Goal: Transaction & Acquisition: Book appointment/travel/reservation

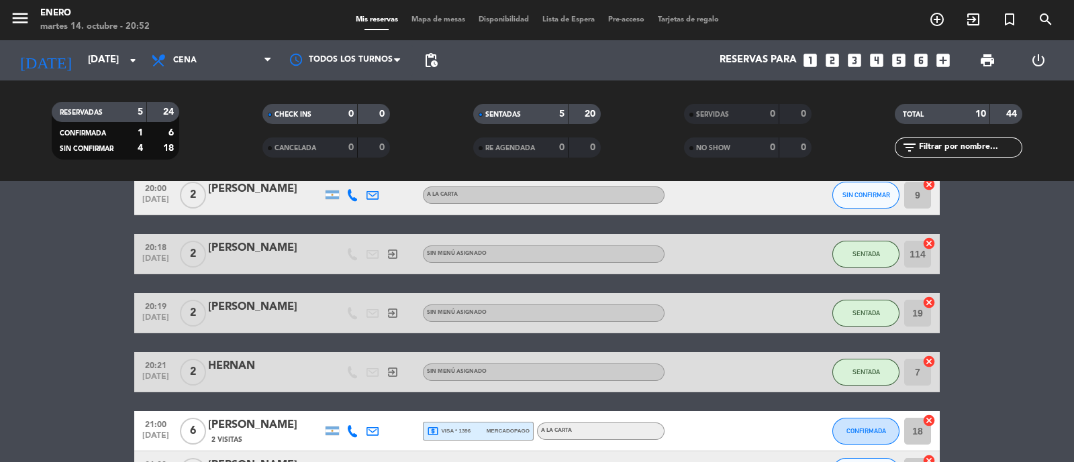
scroll to position [335, 0]
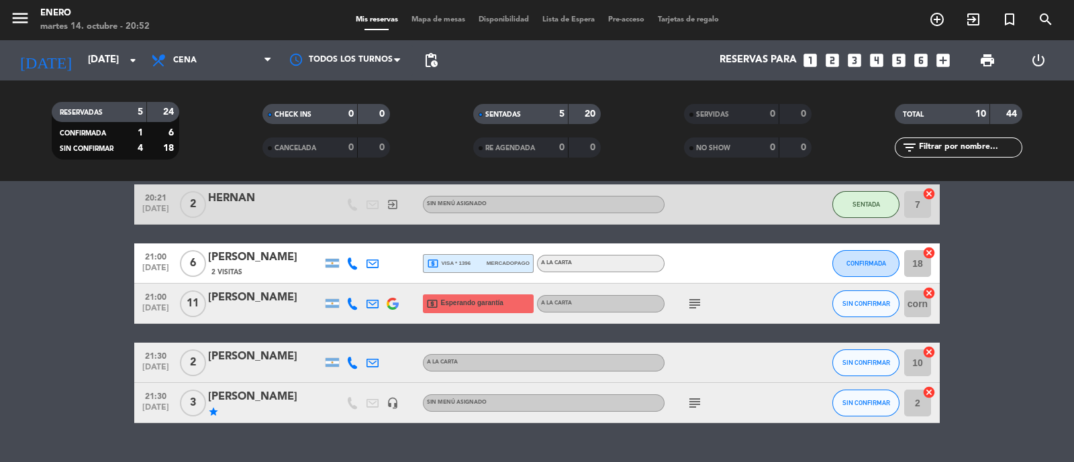
click at [700, 306] on icon "subject" at bounding box center [695, 304] width 16 height 16
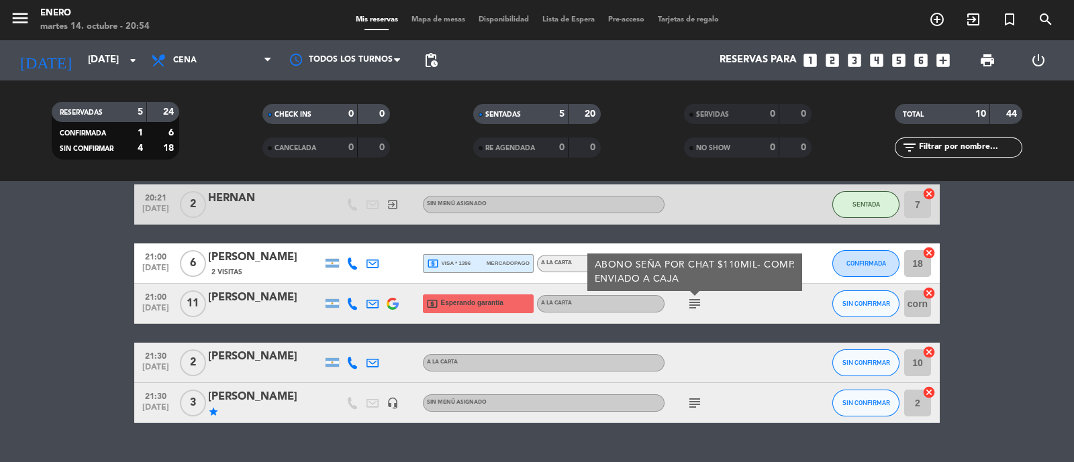
click at [690, 307] on icon "subject" at bounding box center [695, 304] width 16 height 16
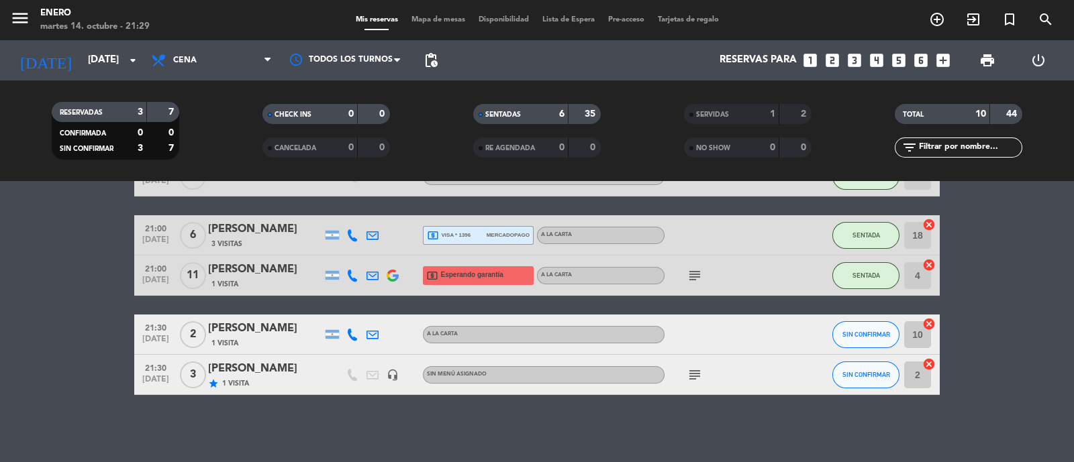
scroll to position [303, 0]
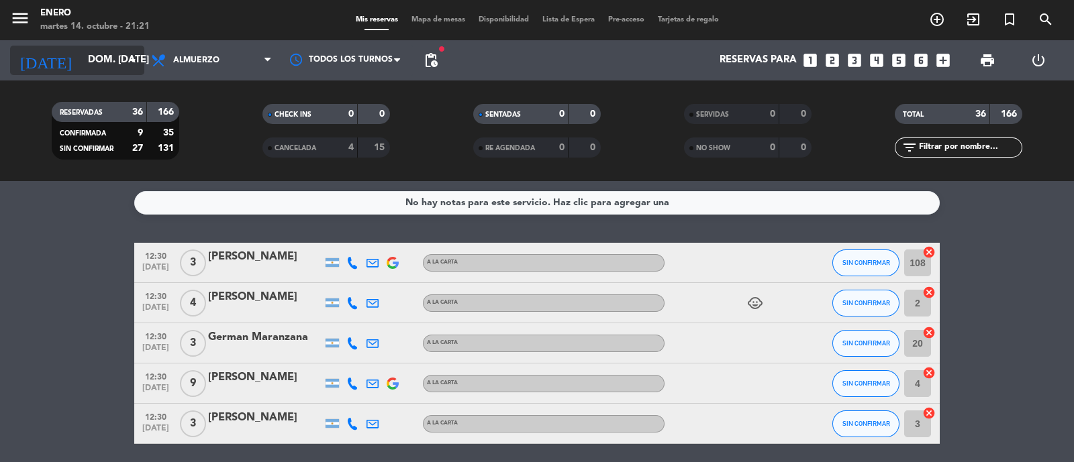
click at [111, 62] on input "dom. 19 oct." at bounding box center [146, 61] width 130 height 26
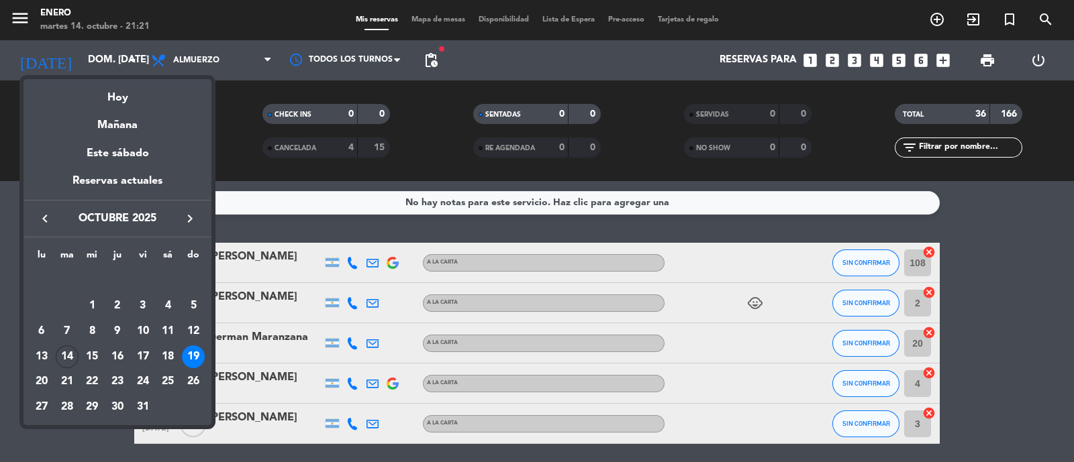
click at [42, 216] on icon "keyboard_arrow_left" at bounding box center [45, 219] width 16 height 16
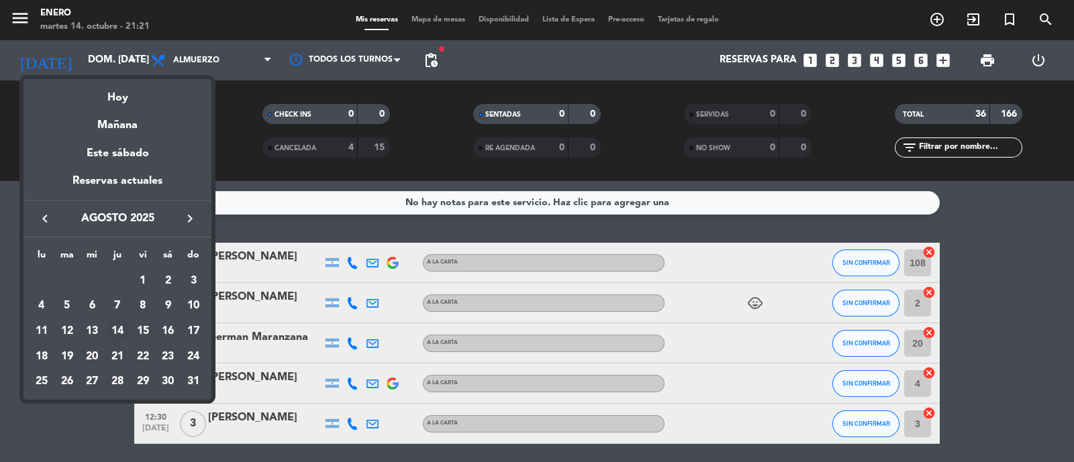
click at [121, 327] on div "14" at bounding box center [117, 331] width 23 height 23
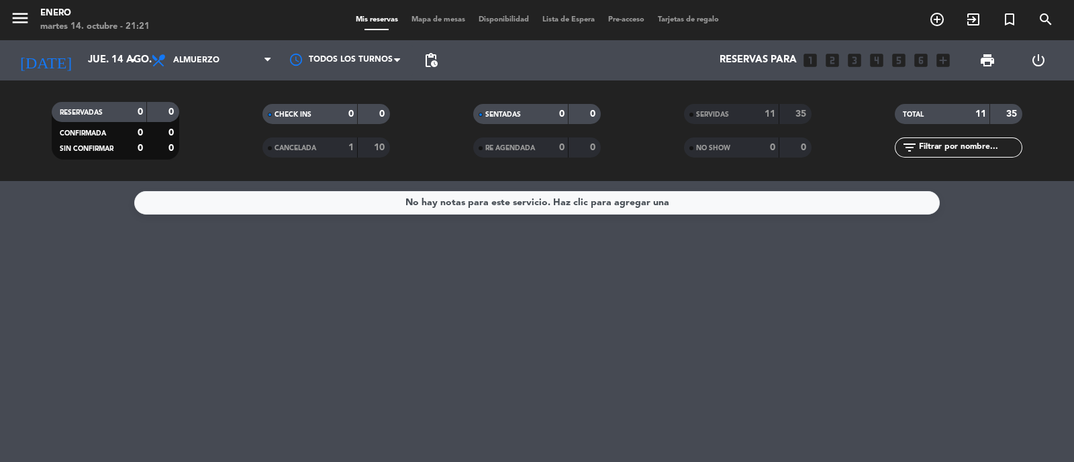
click at [315, 143] on div "CANCELADA" at bounding box center [297, 147] width 62 height 15
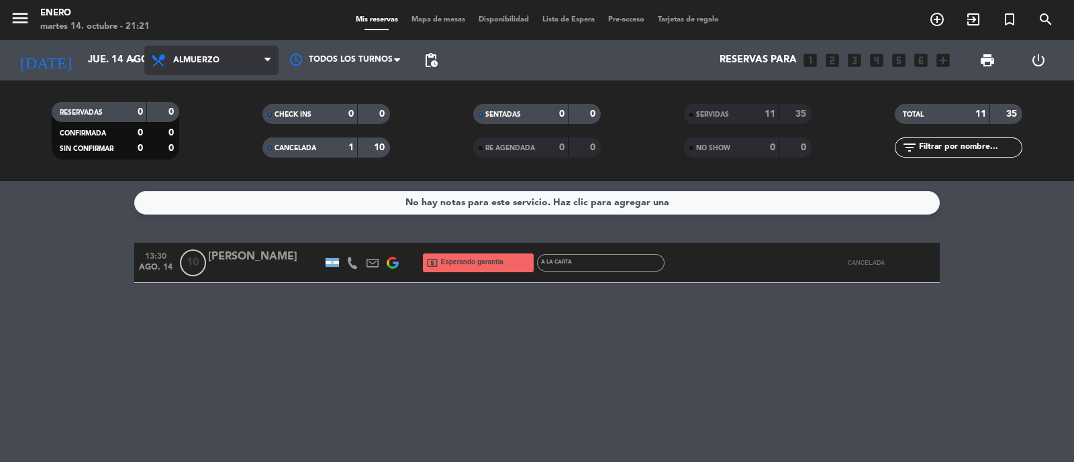
click at [220, 70] on span "Almuerzo" at bounding box center [211, 61] width 134 height 30
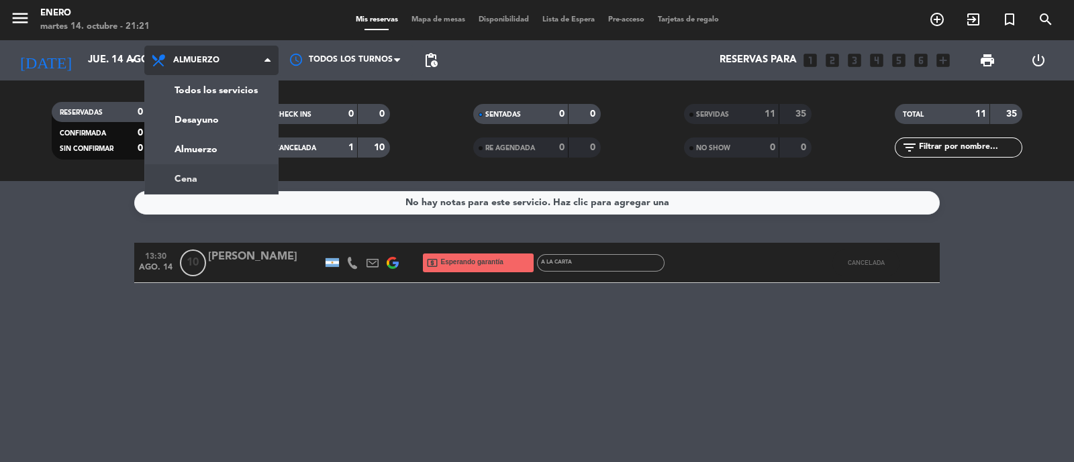
click at [221, 179] on div "menu Enero martes 14. octubre - 21:21 Mis reservas Mapa de mesas Disponibilidad…" at bounding box center [537, 90] width 1074 height 181
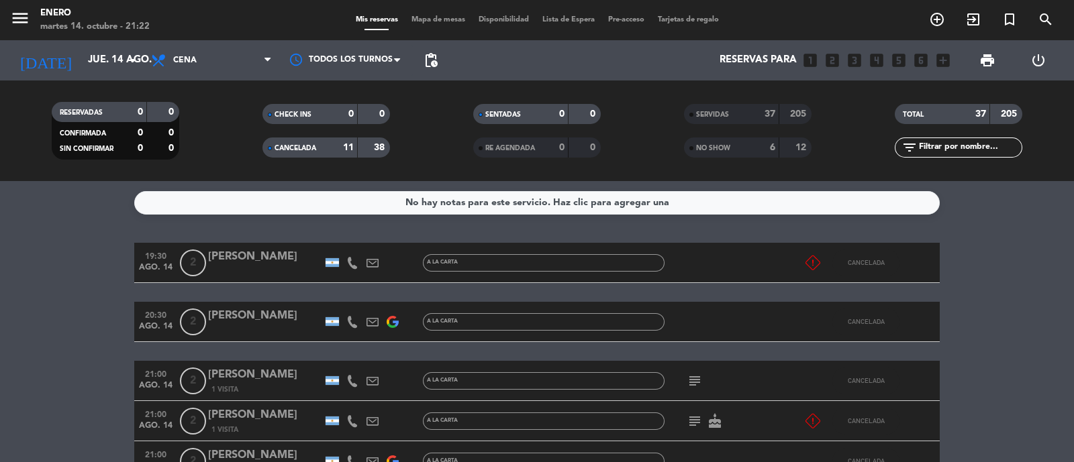
click at [343, 149] on strong "11" at bounding box center [348, 147] width 11 height 9
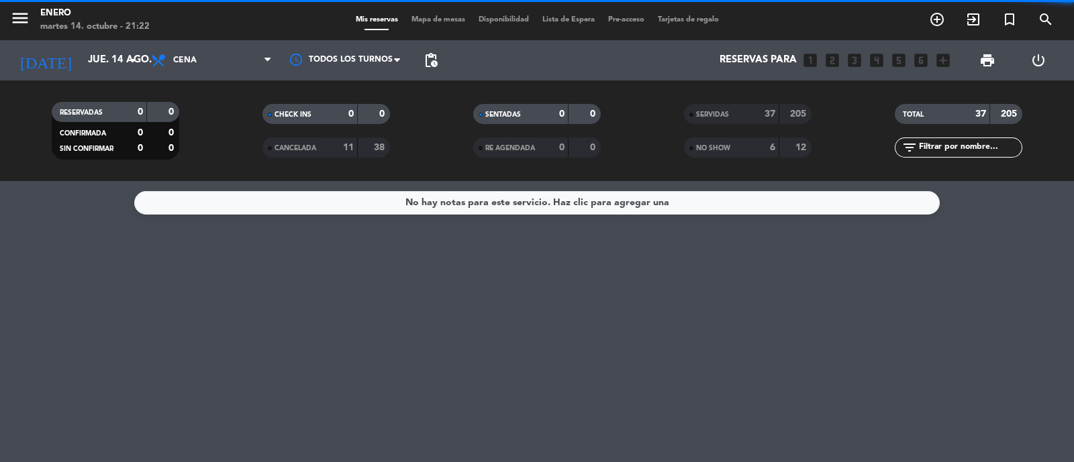
click at [761, 146] on div "6" at bounding box center [762, 147] width 27 height 15
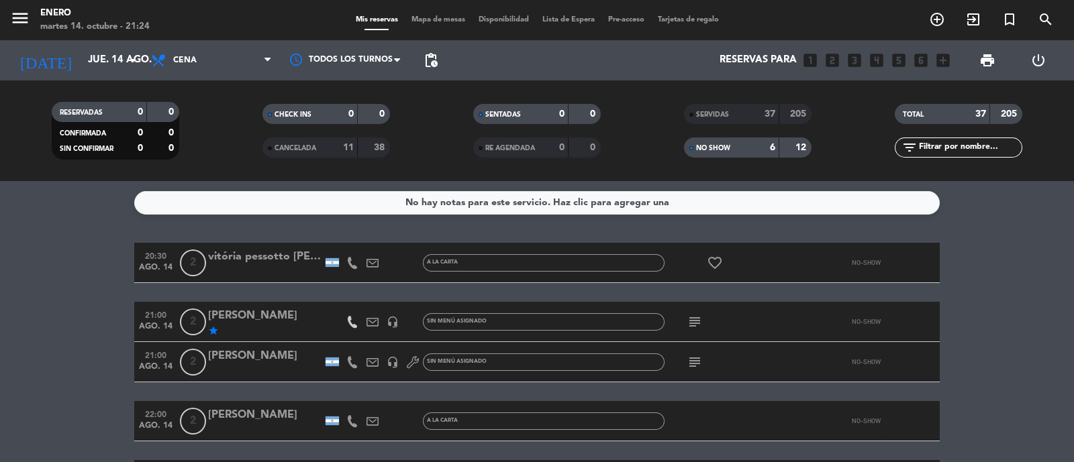
click at [729, 118] on span "SERVIDAS" at bounding box center [712, 114] width 33 height 7
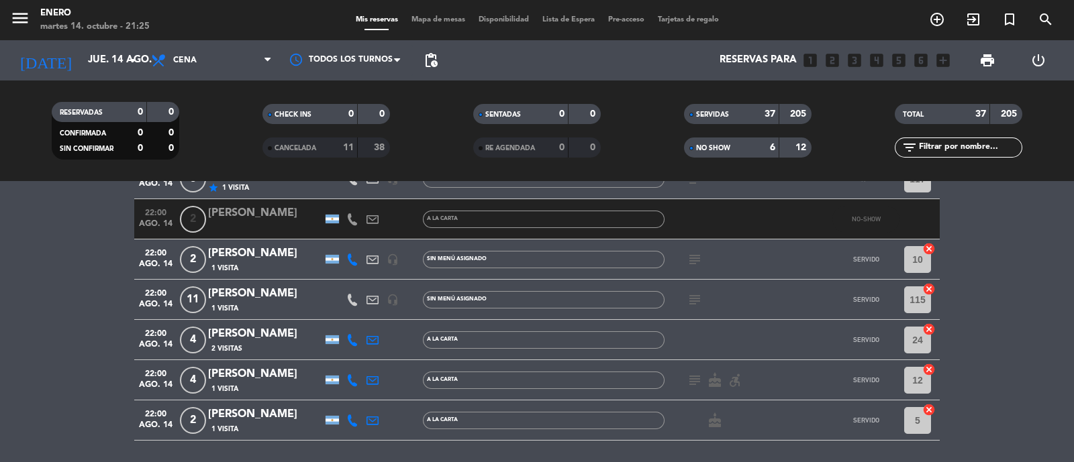
scroll to position [1403, 0]
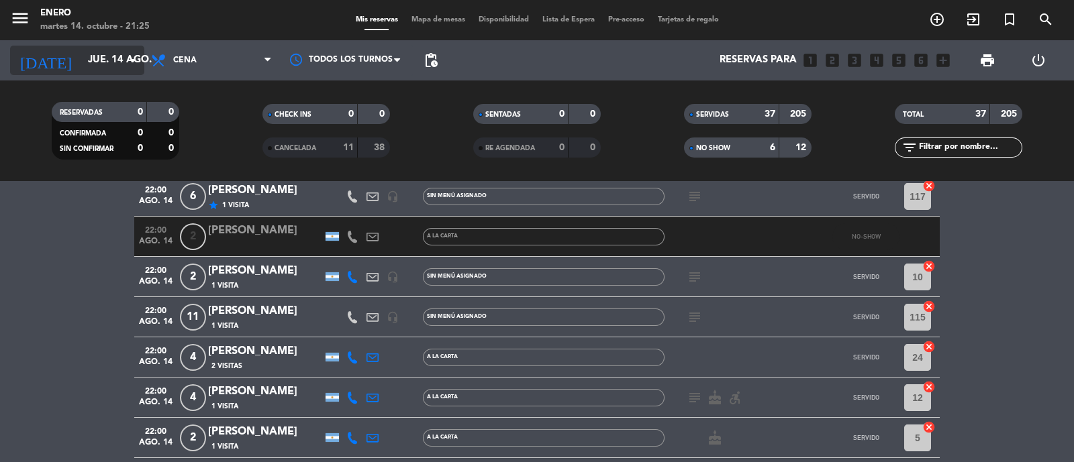
click at [92, 67] on input "jue. 14 ago." at bounding box center [146, 61] width 130 height 26
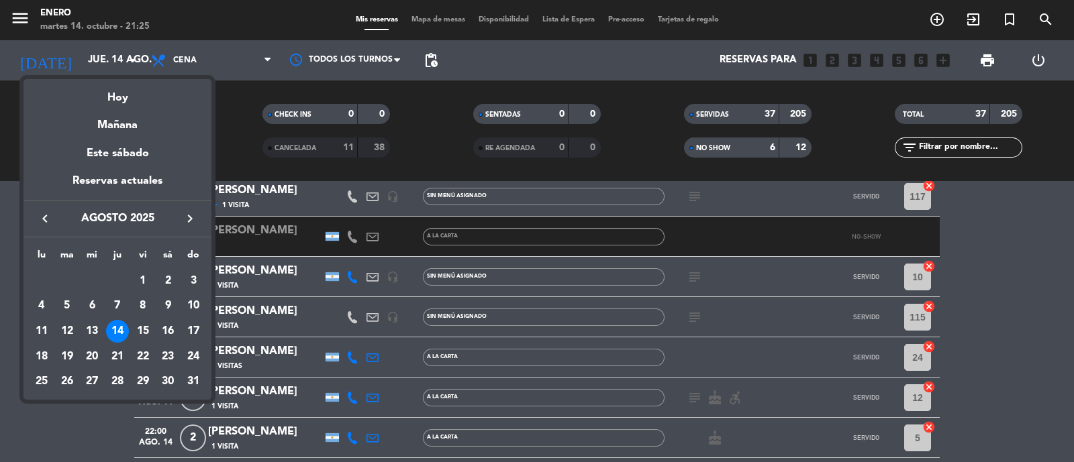
click at [186, 216] on icon "keyboard_arrow_right" at bounding box center [190, 219] width 16 height 16
click at [185, 227] on div "keyboard_arrow_left septiembre 2025 keyboard_arrow_right" at bounding box center [117, 219] width 188 height 38
click at [188, 219] on icon "keyboard_arrow_right" at bounding box center [190, 219] width 16 height 16
click at [197, 355] on div "19" at bounding box center [193, 357] width 23 height 23
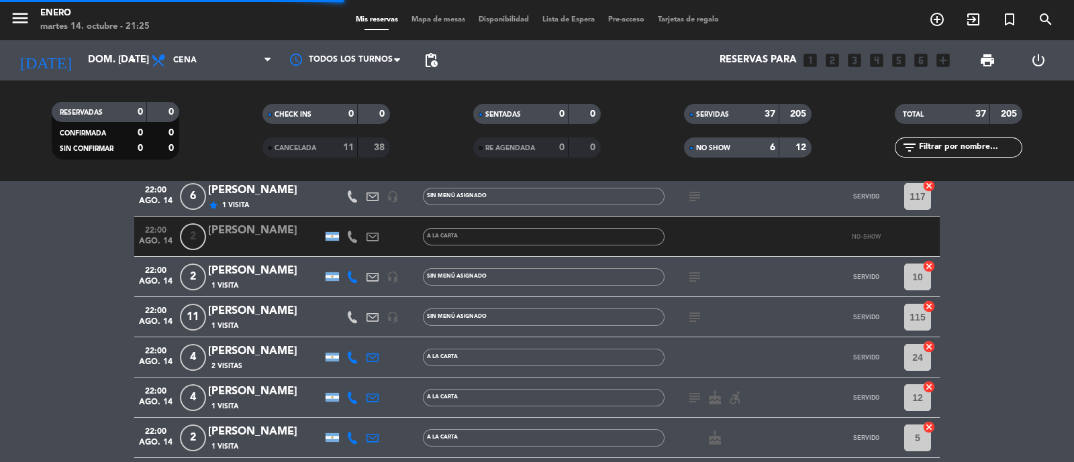
scroll to position [46, 0]
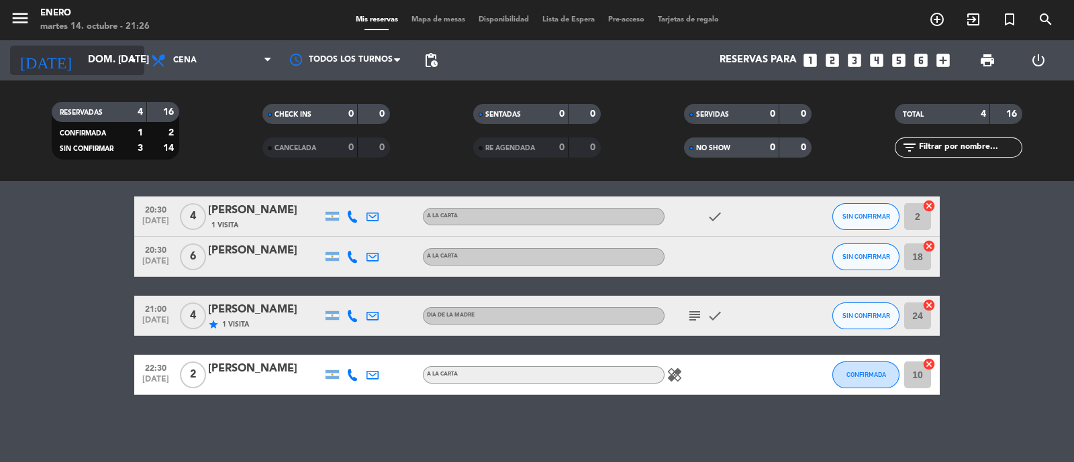
click at [105, 62] on input "dom. 19 oct." at bounding box center [146, 61] width 130 height 26
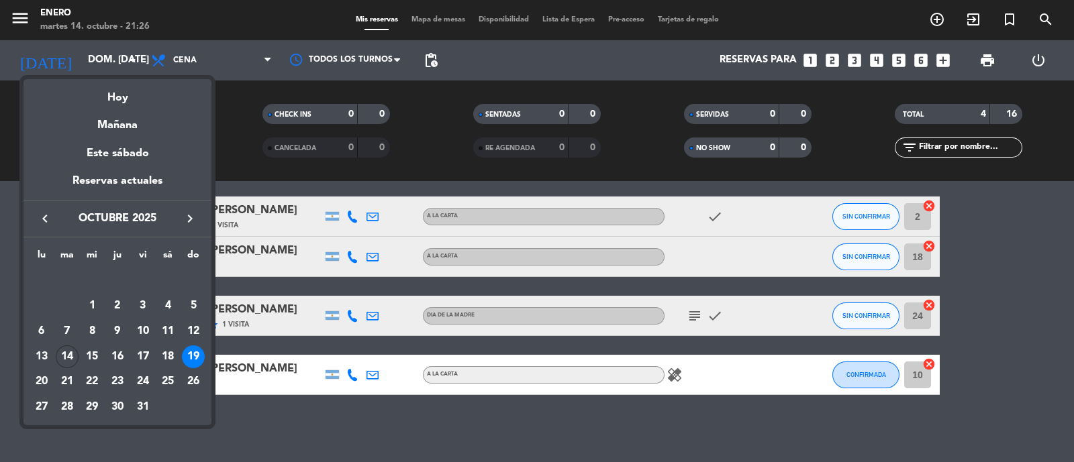
click at [54, 215] on button "keyboard_arrow_left" at bounding box center [45, 218] width 24 height 17
click at [48, 223] on icon "keyboard_arrow_left" at bounding box center [45, 219] width 16 height 16
click at [124, 331] on div "14" at bounding box center [117, 331] width 23 height 23
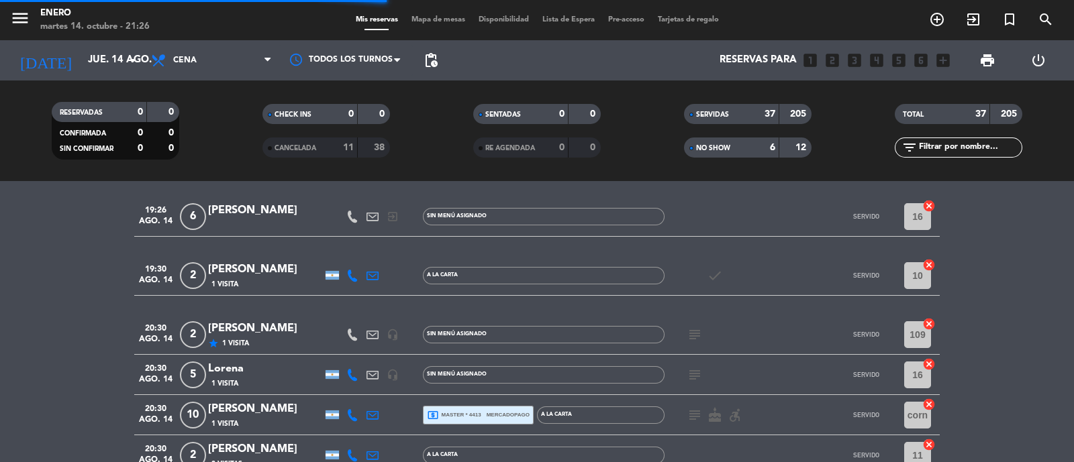
scroll to position [1403, 0]
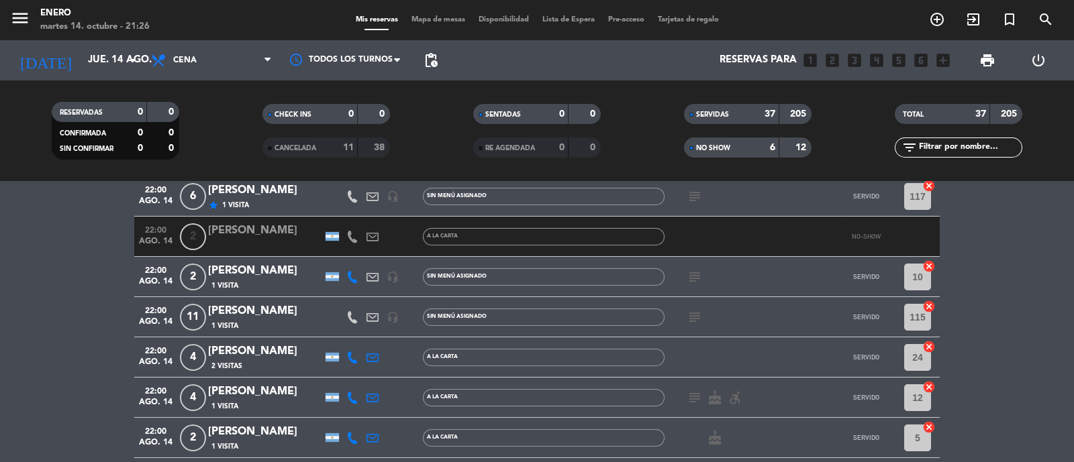
click at [341, 156] on div "CANCELADA 11 38" at bounding box center [326, 148] width 128 height 20
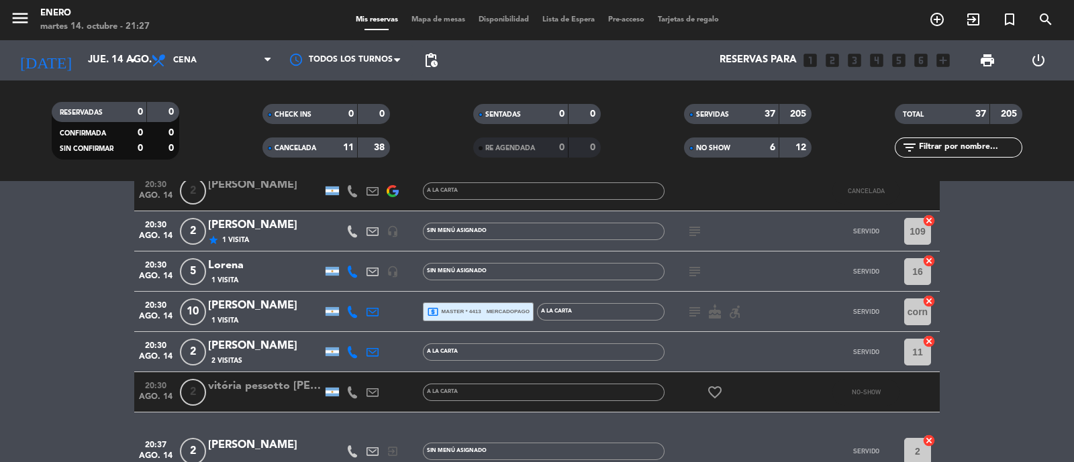
scroll to position [229, 0]
click at [717, 117] on span "SERVIDAS" at bounding box center [712, 114] width 33 height 7
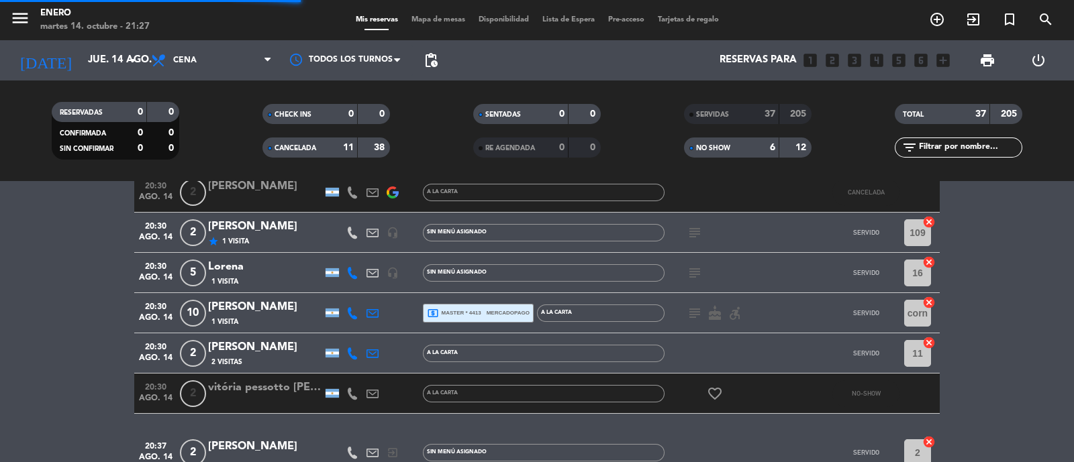
click at [724, 146] on span "NO SHOW" at bounding box center [713, 148] width 34 height 7
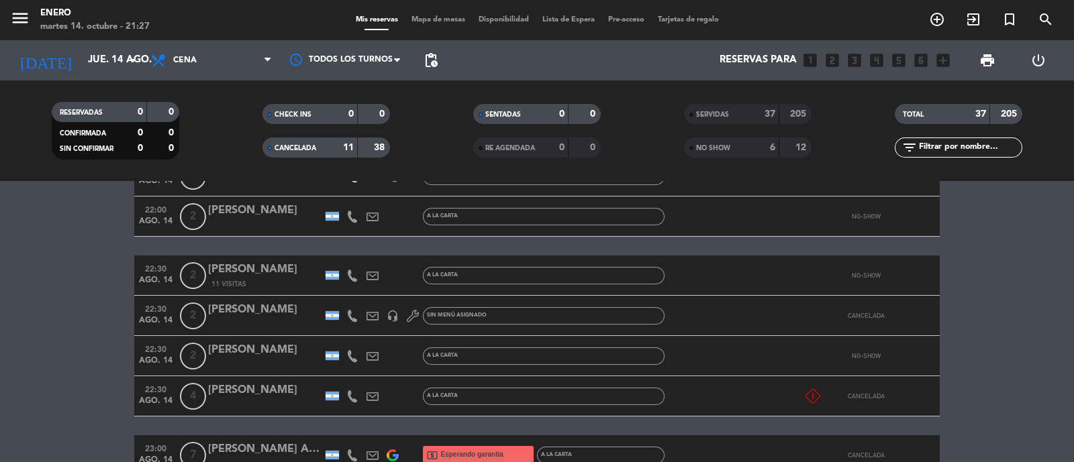
scroll to position [587, 0]
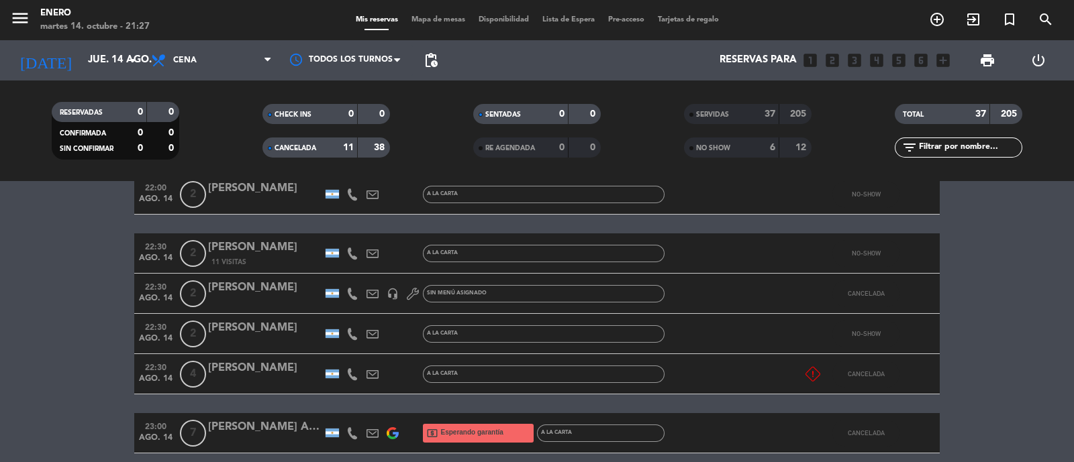
click at [718, 148] on span "NO SHOW" at bounding box center [713, 148] width 34 height 7
click at [321, 152] on div "CANCELADA" at bounding box center [297, 147] width 62 height 15
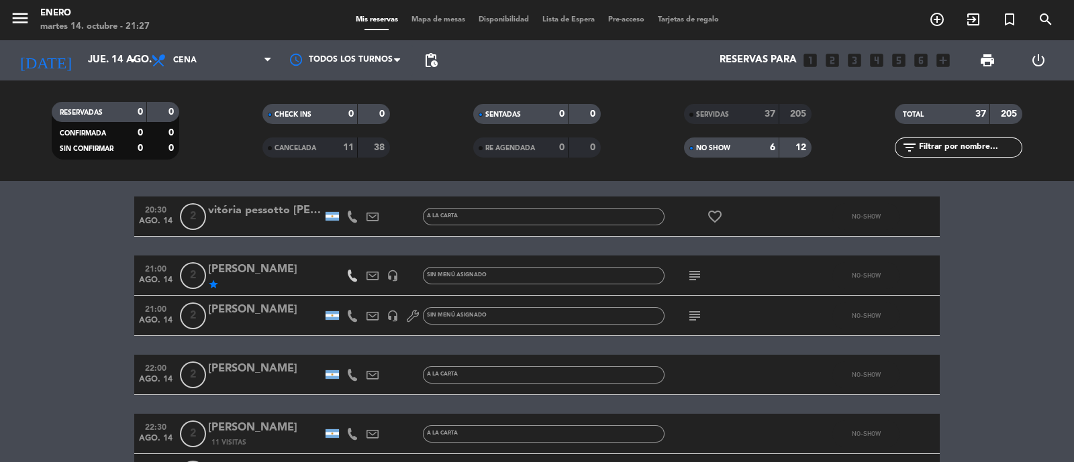
scroll to position [0, 0]
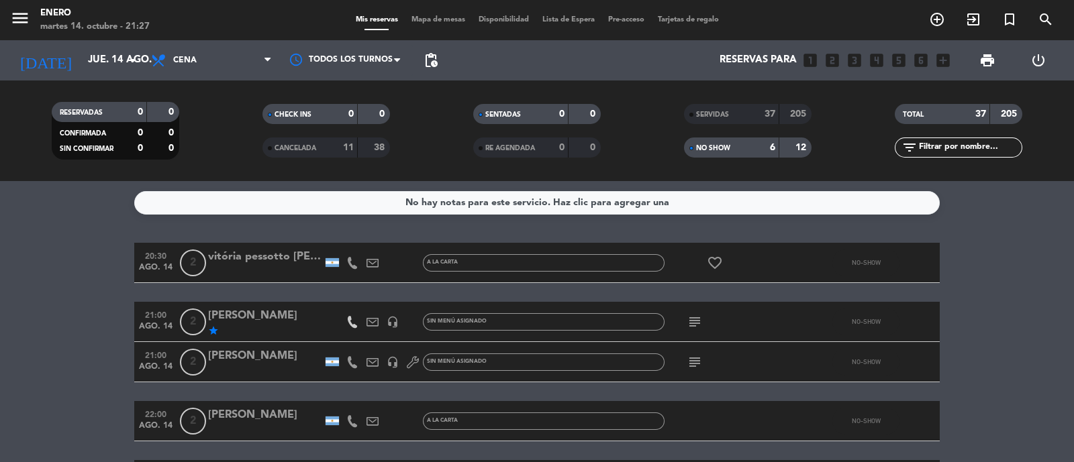
click at [724, 152] on div "NO SHOW" at bounding box center [718, 147] width 62 height 15
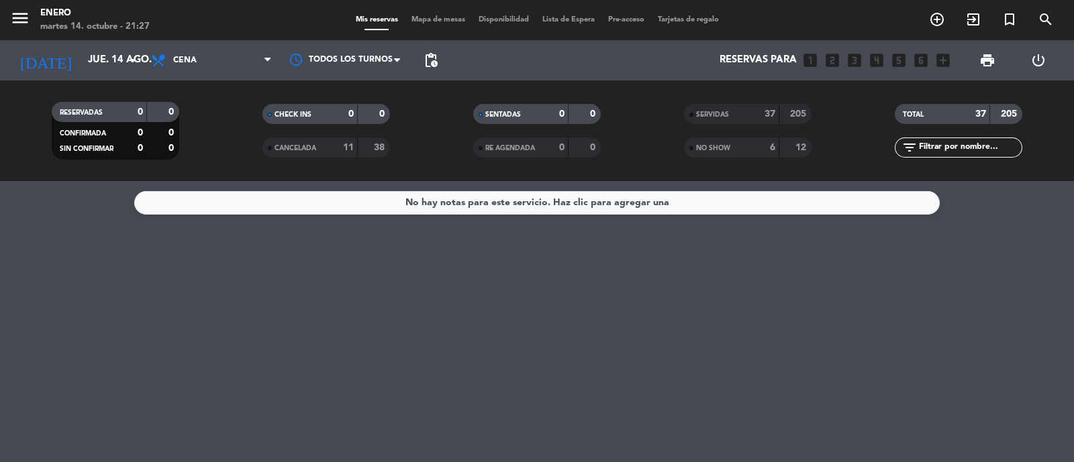
click at [104, 40] on div "today jue. 14 ago. arrow_drop_down" at bounding box center [77, 60] width 134 height 40
click at [107, 61] on input "jue. 14 ago." at bounding box center [146, 61] width 130 height 26
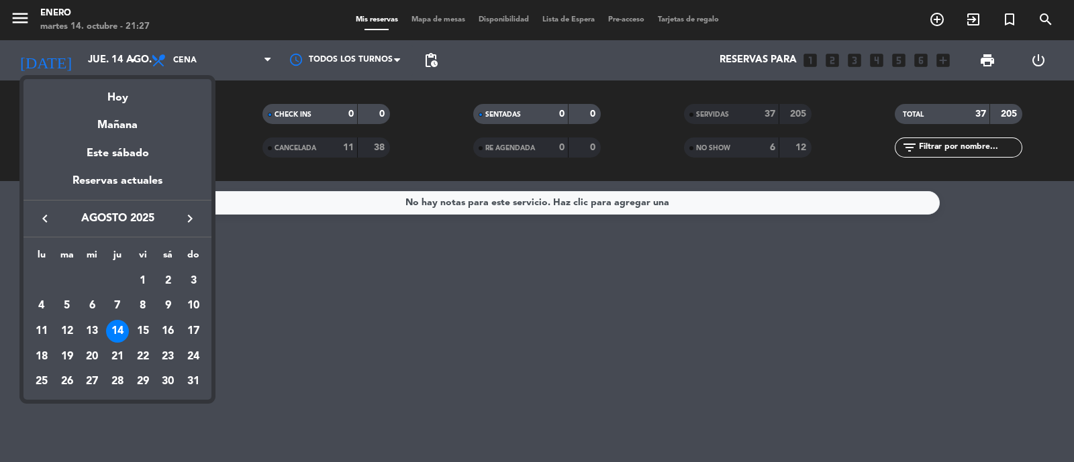
click at [190, 215] on icon "keyboard_arrow_right" at bounding box center [190, 219] width 16 height 16
click at [191, 215] on icon "keyboard_arrow_right" at bounding box center [190, 219] width 16 height 16
click at [201, 360] on div "19" at bounding box center [193, 357] width 23 height 23
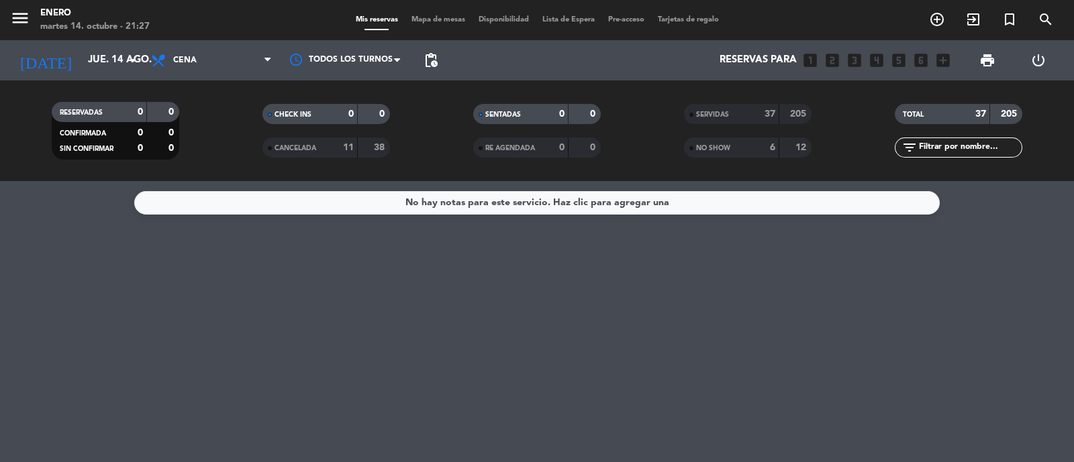
type input "dom. 19 oct."
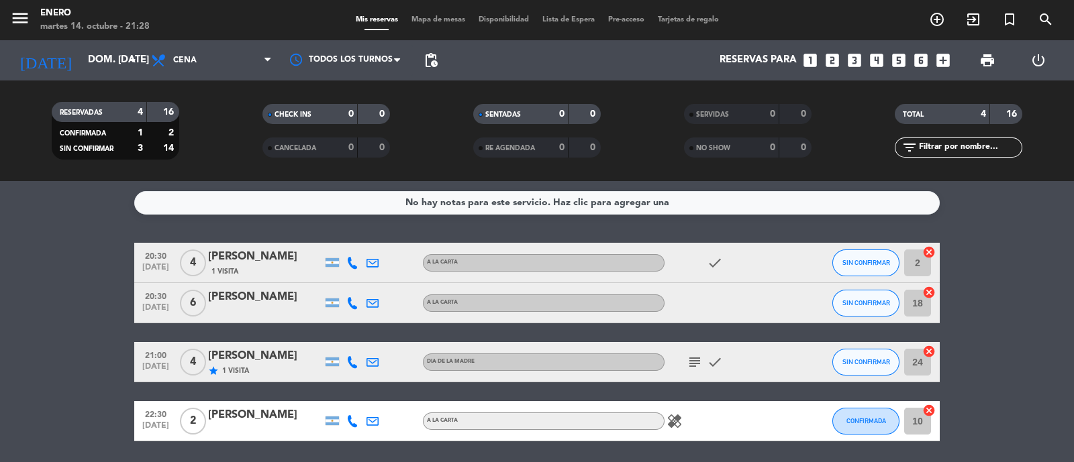
click at [848, 58] on icon "looks_3" at bounding box center [854, 60] width 17 height 17
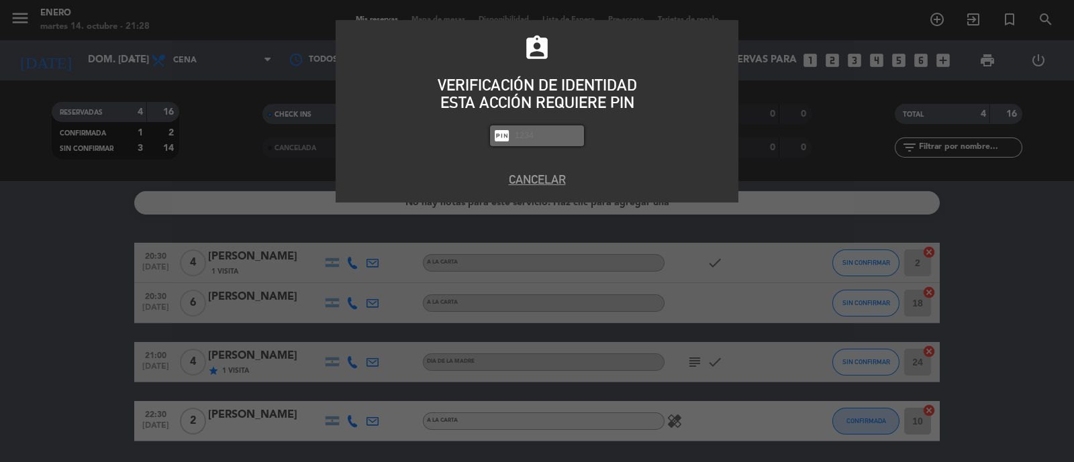
click at [524, 139] on input "text" at bounding box center [546, 135] width 67 height 15
type input "6082"
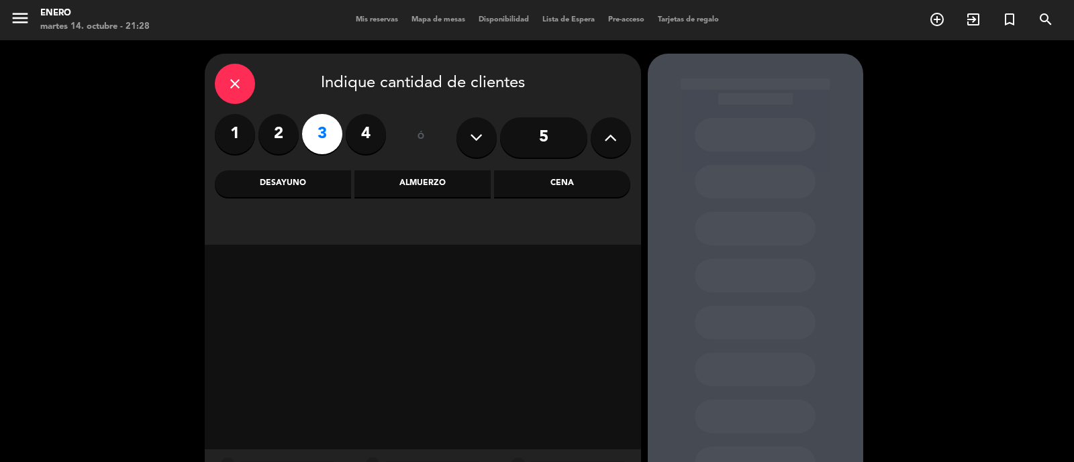
click at [444, 177] on div "Almuerzo" at bounding box center [422, 183] width 136 height 27
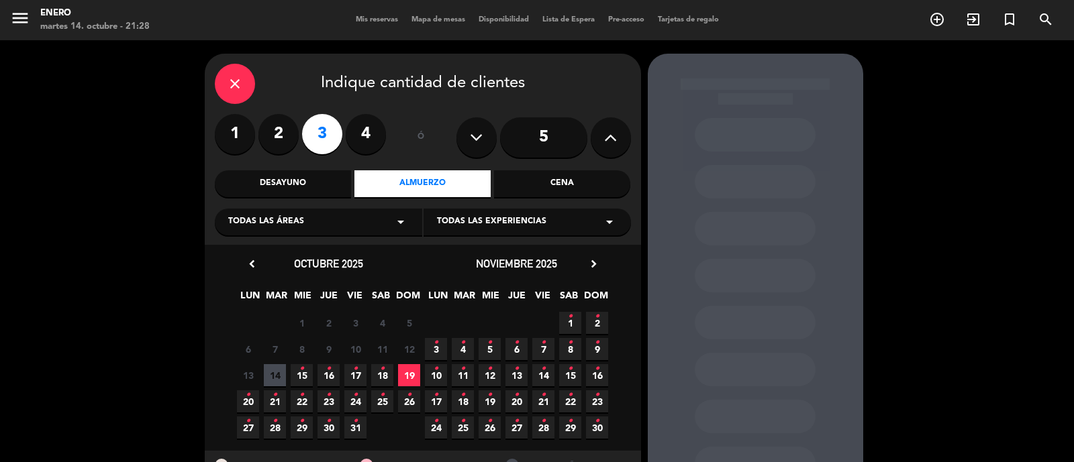
click at [406, 378] on span "19" at bounding box center [409, 375] width 22 height 22
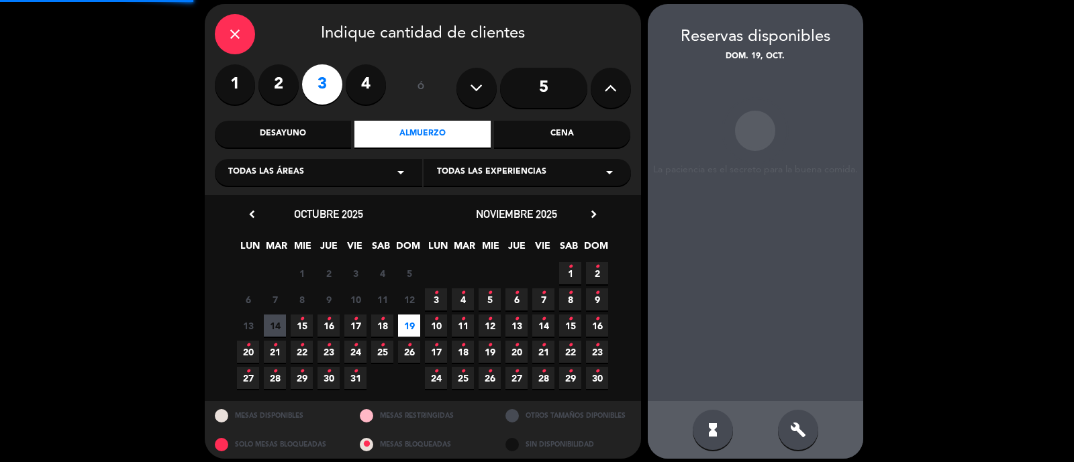
scroll to position [54, 0]
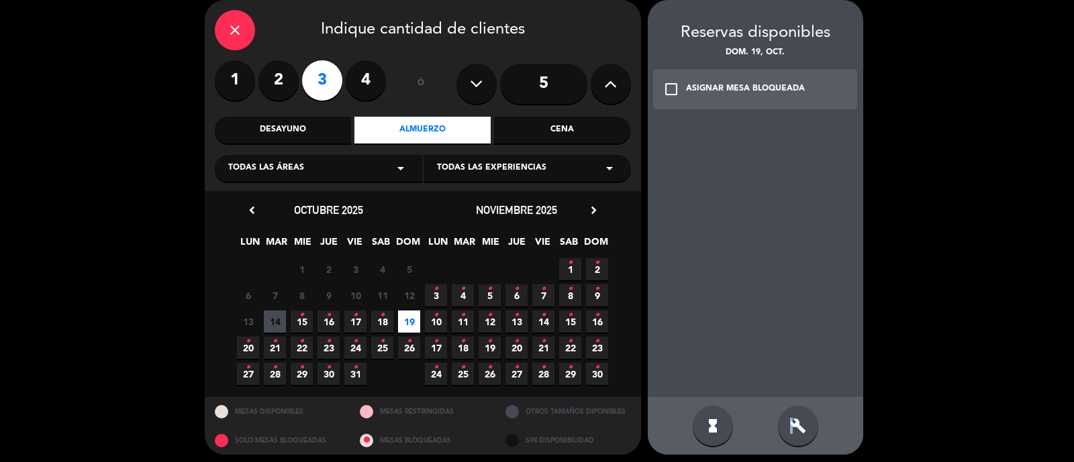
click at [792, 435] on div "build" at bounding box center [798, 426] width 40 height 40
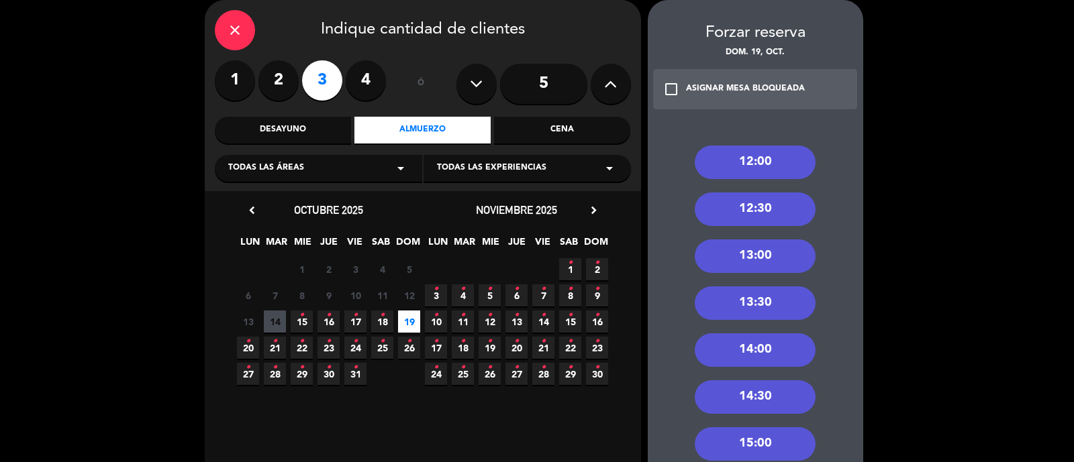
click at [764, 310] on div "13:30" at bounding box center [755, 304] width 121 height 34
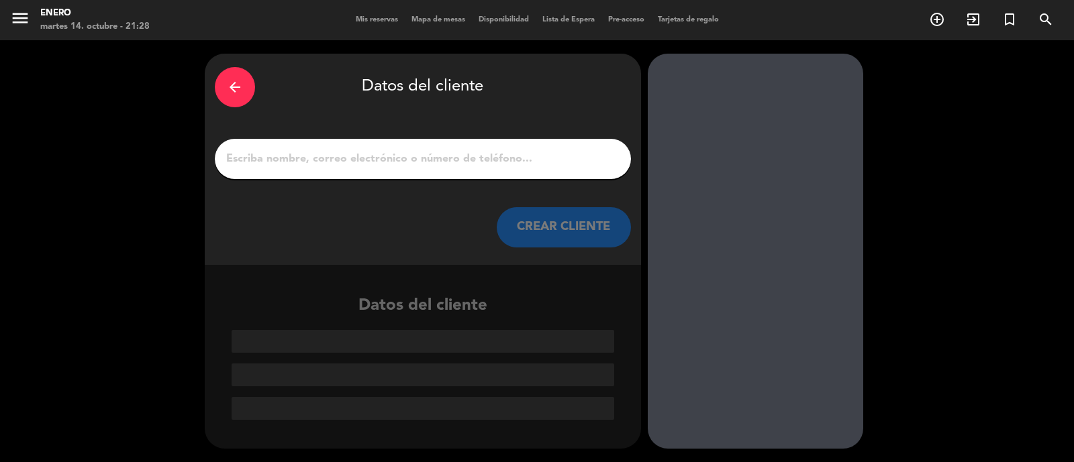
click at [403, 146] on div at bounding box center [423, 159] width 416 height 40
click at [397, 159] on input "1" at bounding box center [423, 159] width 396 height 19
paste input "Luna Gorojovsky"
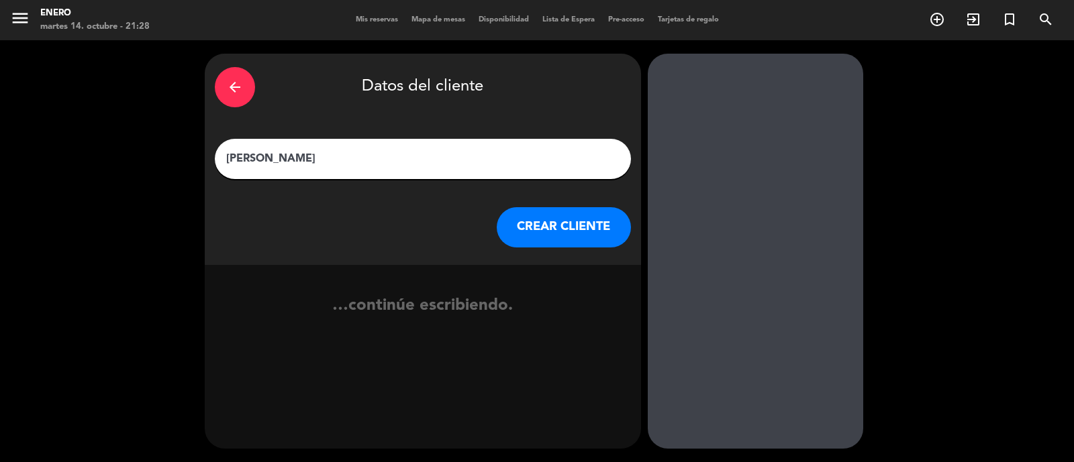
type input "Luna Gorojovsky"
click at [539, 229] on button "CREAR CLIENTE" at bounding box center [564, 227] width 134 height 40
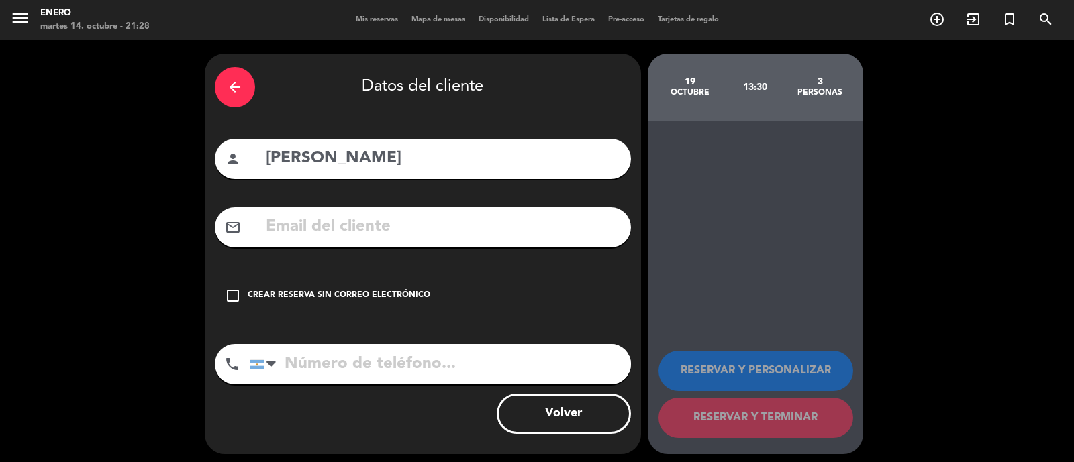
click at [259, 296] on div "Crear reserva sin correo electrónico" at bounding box center [339, 295] width 183 height 13
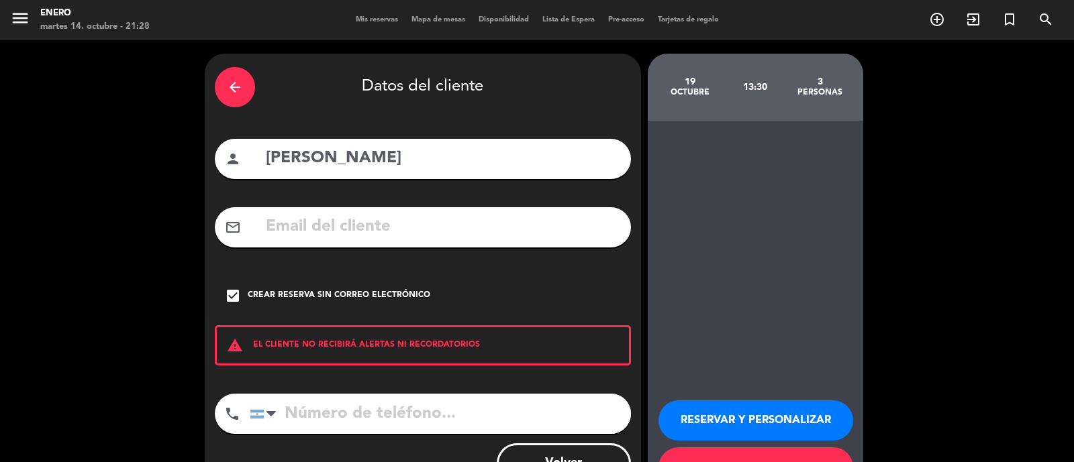
click at [339, 409] on input "tel" at bounding box center [440, 414] width 381 height 40
paste input "11 6916-2258"
type input "11 6916-2258"
click at [735, 411] on button "RESERVAR Y PERSONALIZAR" at bounding box center [755, 421] width 195 height 40
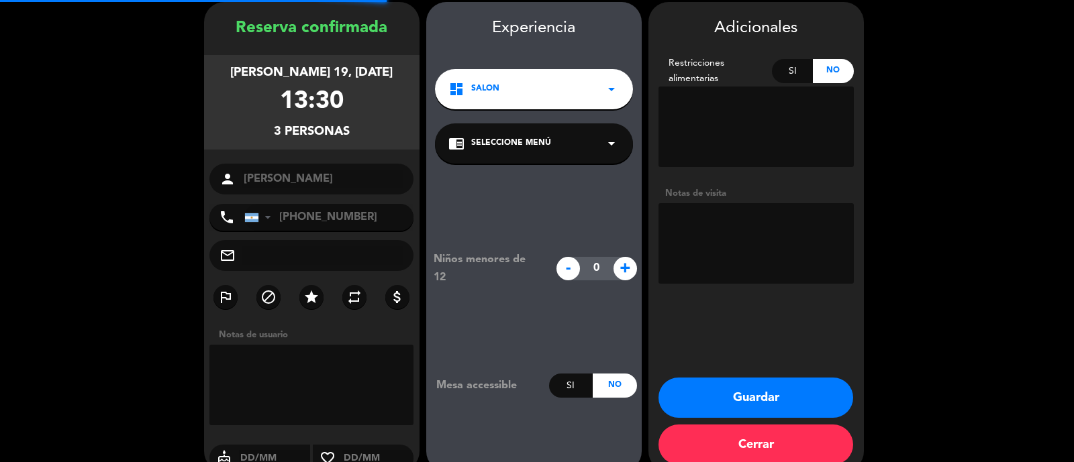
scroll to position [54, 0]
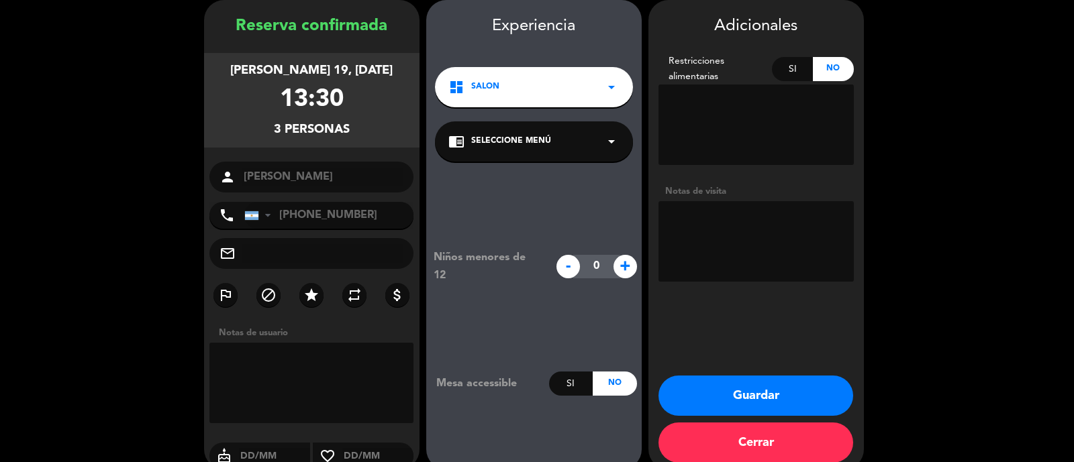
click at [752, 389] on button "Guardar" at bounding box center [755, 396] width 195 height 40
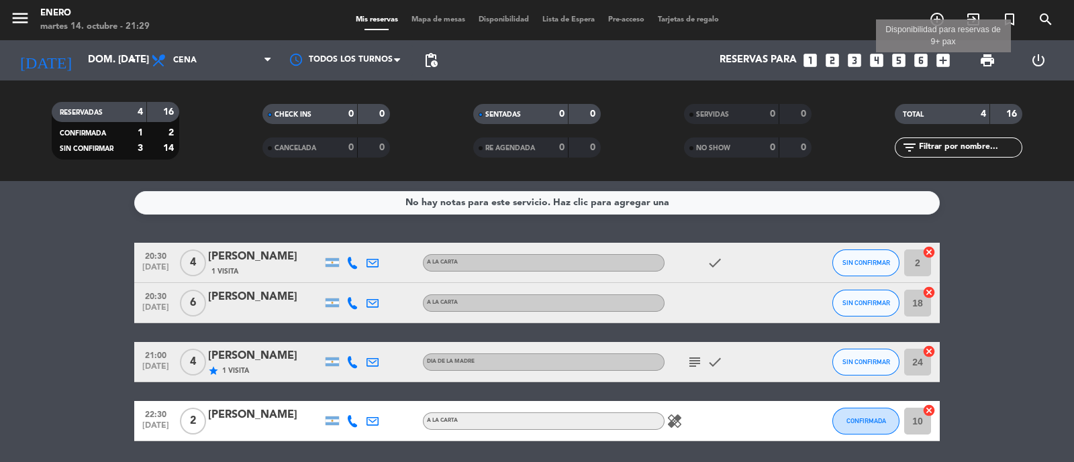
click at [940, 58] on icon "add_box" at bounding box center [942, 60] width 17 height 17
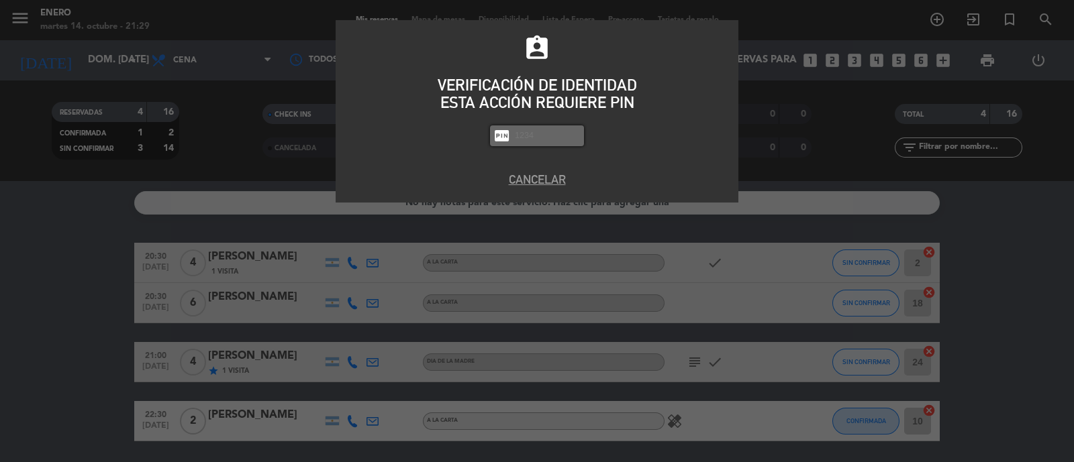
click at [538, 139] on input "text" at bounding box center [546, 135] width 67 height 15
type input "6082"
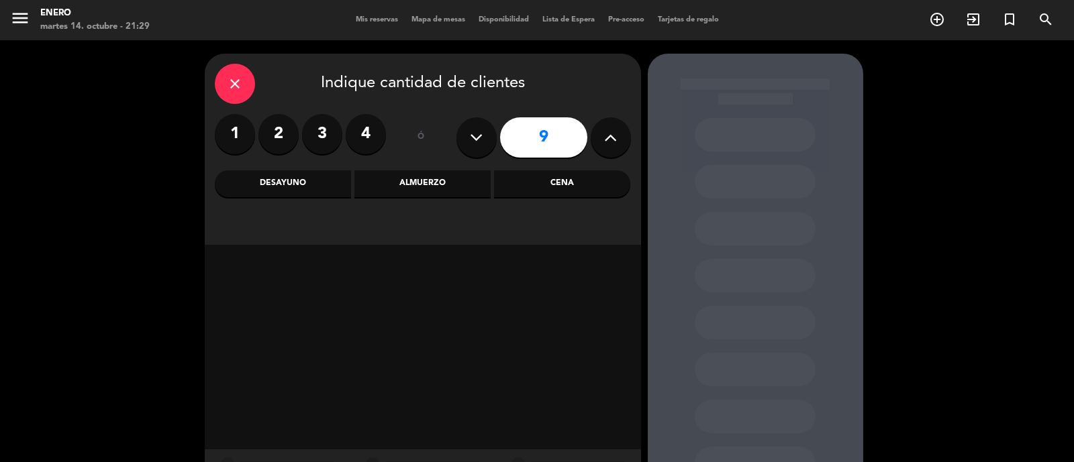
click at [472, 135] on icon at bounding box center [476, 138] width 13 height 20
type input "7"
drag, startPoint x: 539, startPoint y: 187, endPoint x: 650, endPoint y: 207, distance: 113.1
click at [544, 195] on div "Cena" at bounding box center [562, 183] width 136 height 27
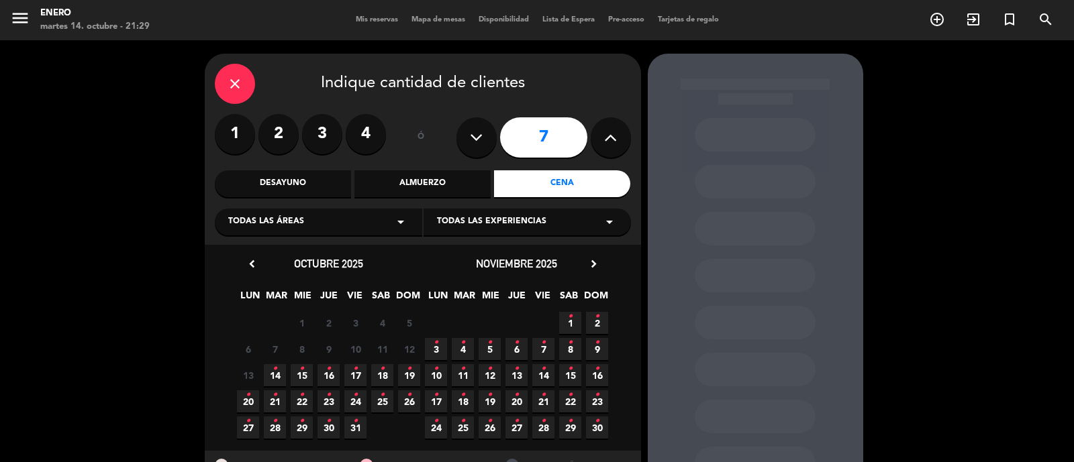
click at [406, 379] on span "19 •" at bounding box center [409, 375] width 22 height 22
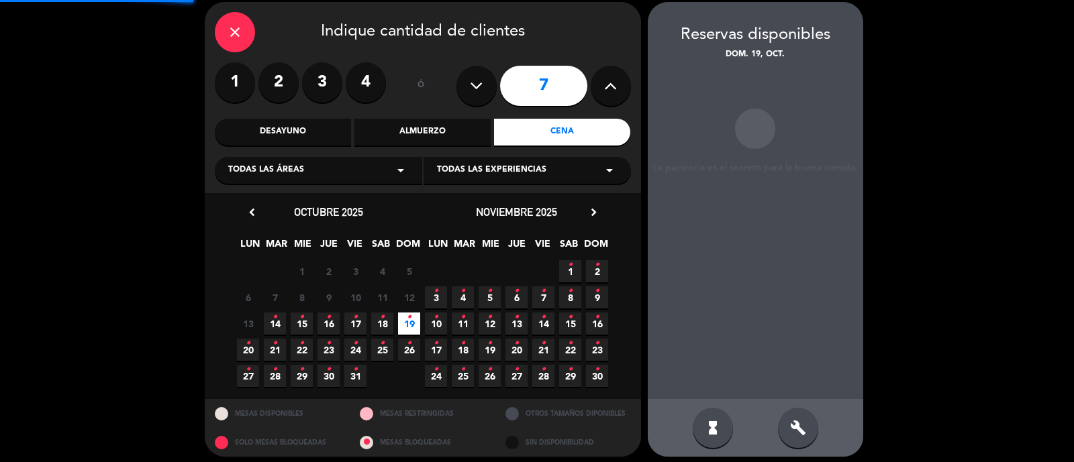
scroll to position [54, 0]
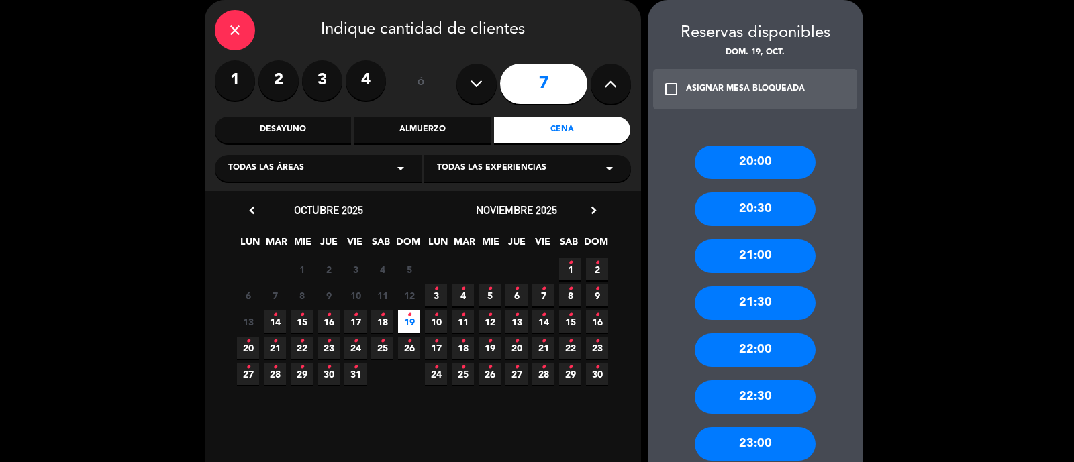
click at [423, 132] on div "Almuerzo" at bounding box center [422, 130] width 136 height 27
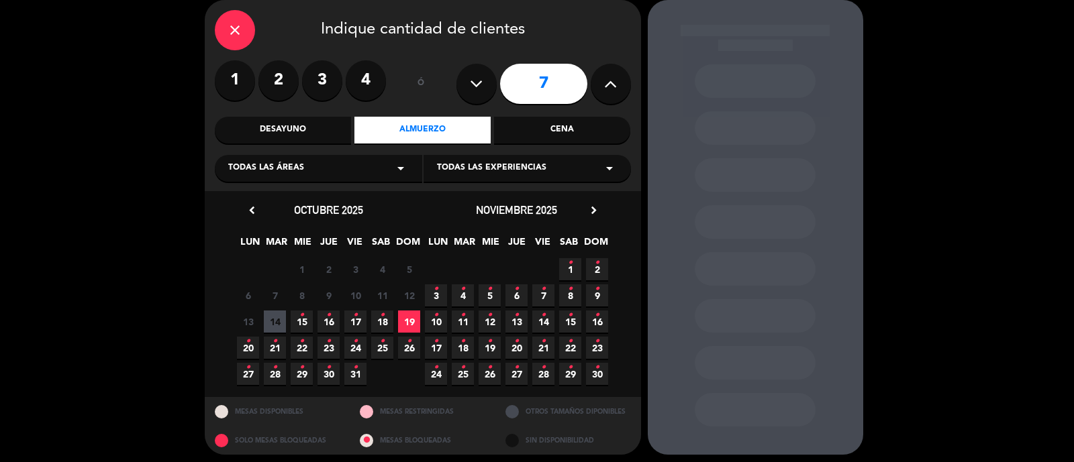
click at [409, 321] on span "19" at bounding box center [409, 322] width 22 height 22
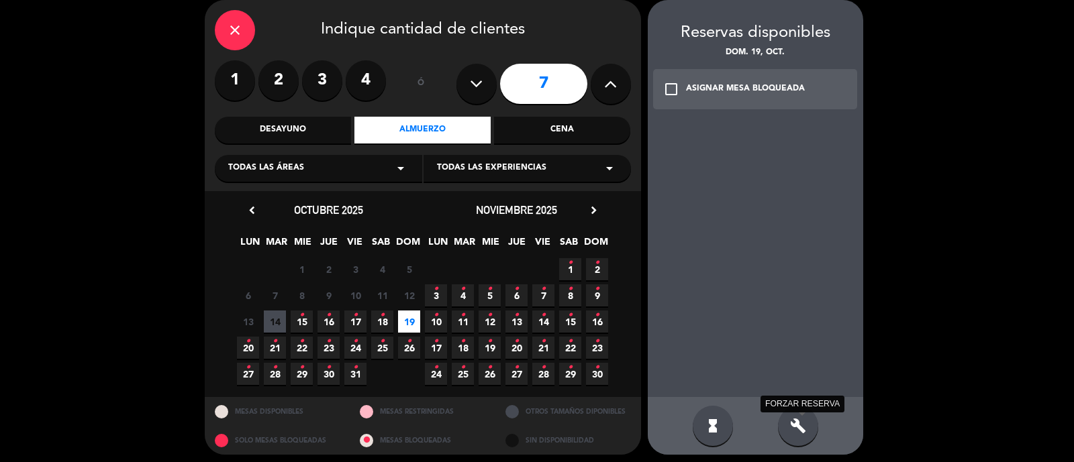
click at [800, 425] on icon "build" at bounding box center [798, 426] width 16 height 16
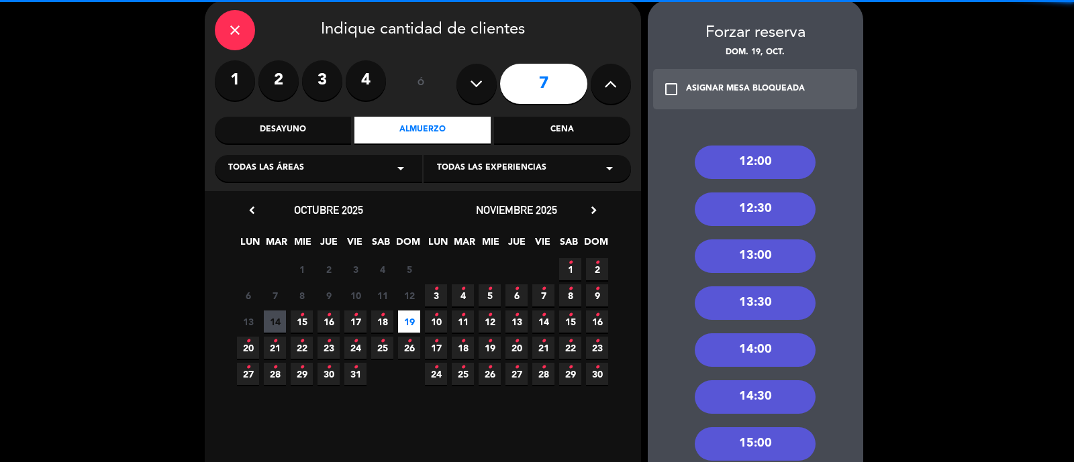
drag, startPoint x: 774, startPoint y: 302, endPoint x: 805, endPoint y: 362, distance: 67.2
click at [774, 302] on div "13:30" at bounding box center [755, 304] width 121 height 34
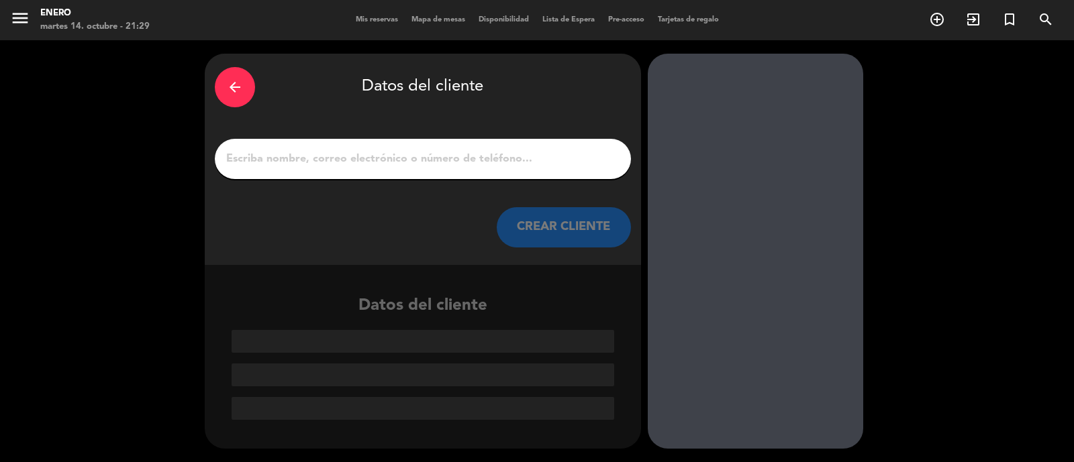
click at [417, 159] on input "1" at bounding box center [423, 159] width 396 height 19
paste input "Lucila giavedoni"
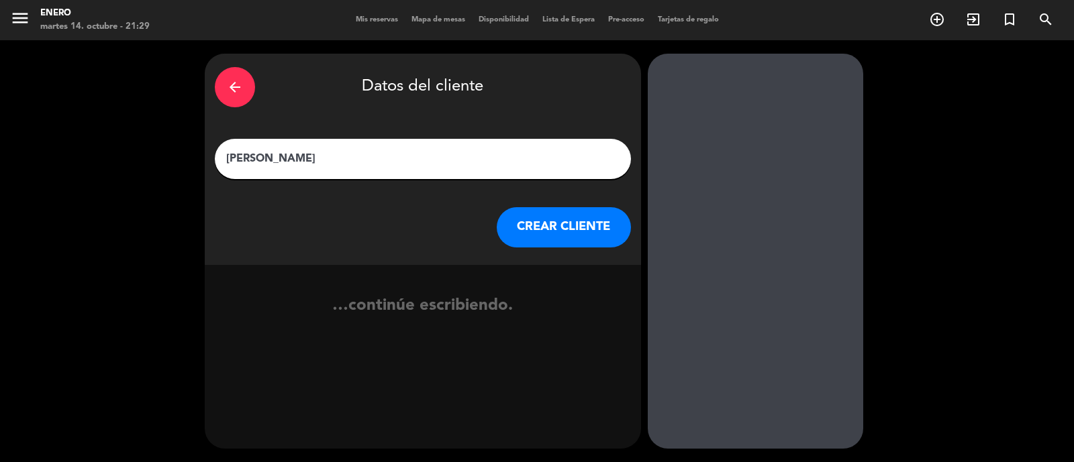
type input "Lucila giavedoni"
click at [544, 221] on button "CREAR CLIENTE" at bounding box center [564, 227] width 134 height 40
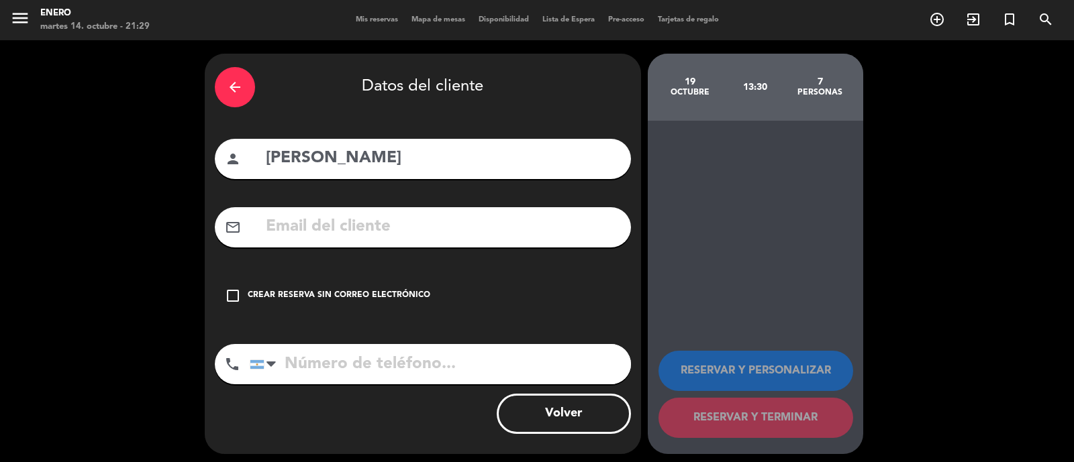
click at [332, 297] on div "Crear reserva sin correo electrónico" at bounding box center [339, 295] width 183 height 13
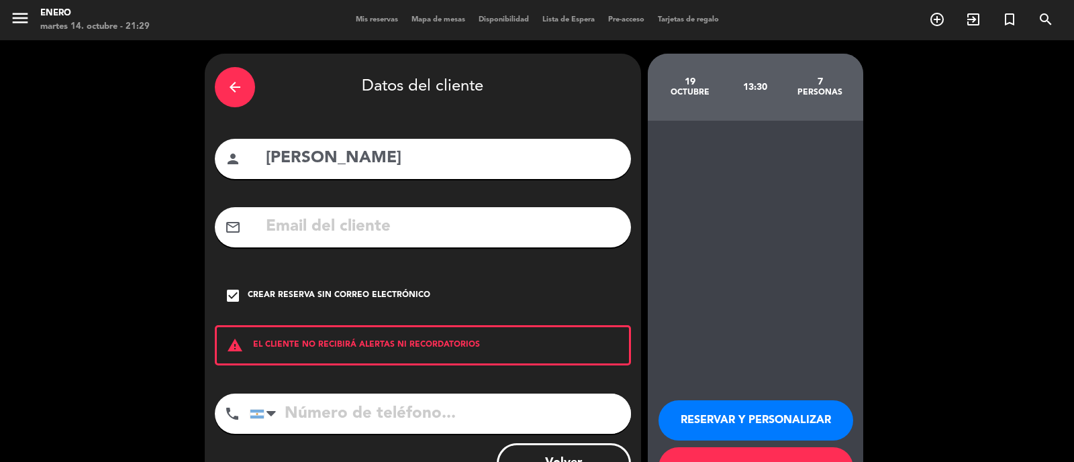
click at [323, 416] on input "tel" at bounding box center [440, 414] width 381 height 40
paste input "9 11 5667-9235"
type input "9 11 5667-9235"
click at [749, 418] on button "RESERVAR Y PERSONALIZAR" at bounding box center [755, 421] width 195 height 40
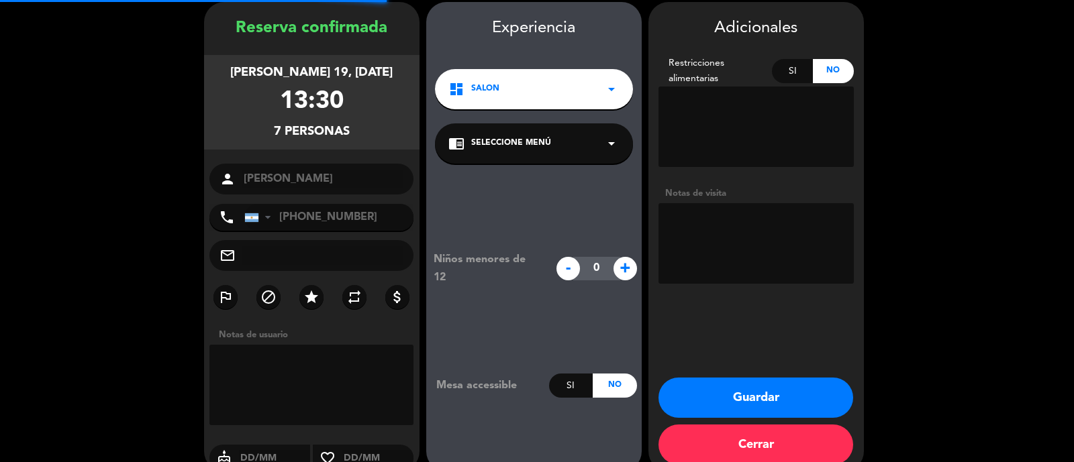
scroll to position [54, 0]
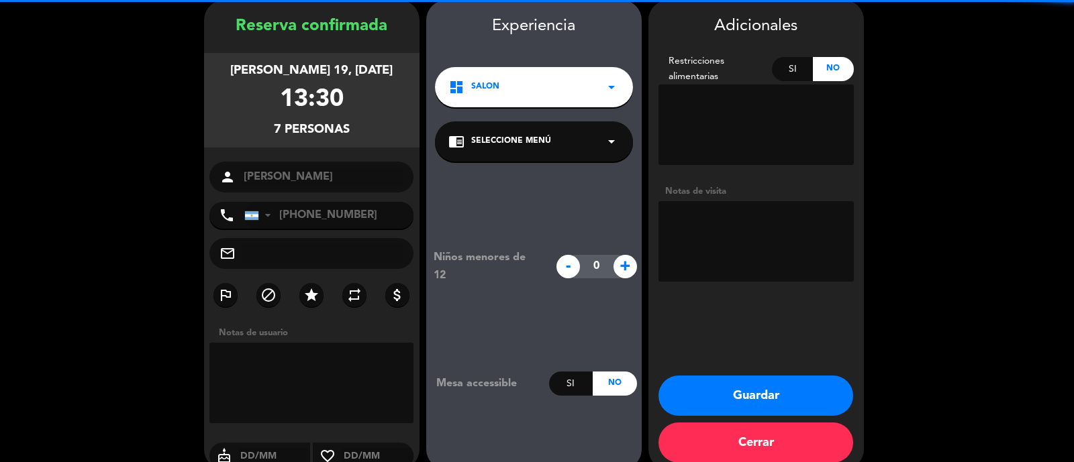
click at [721, 252] on textarea at bounding box center [755, 241] width 195 height 81
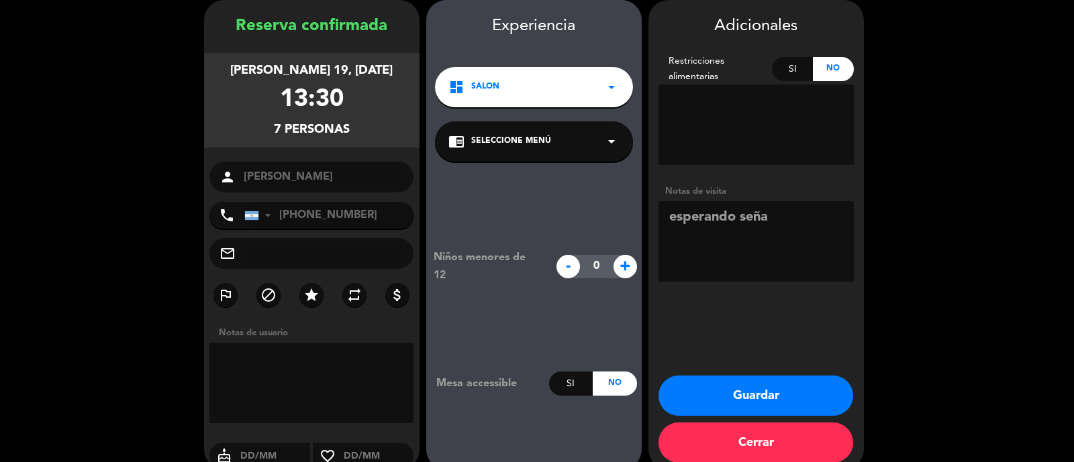
type textarea "esperando seña"
click at [773, 397] on button "Guardar" at bounding box center [755, 396] width 195 height 40
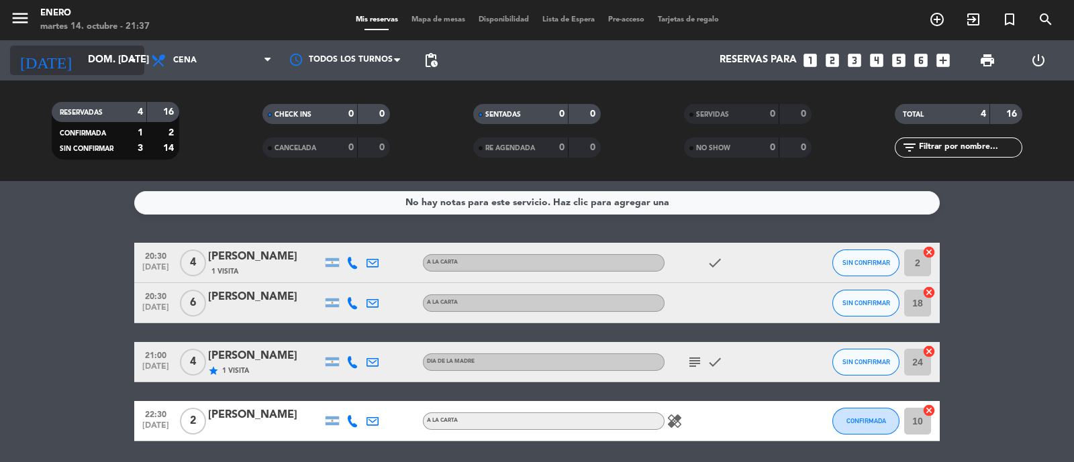
click at [120, 62] on input "dom. 19 oct." at bounding box center [146, 61] width 130 height 26
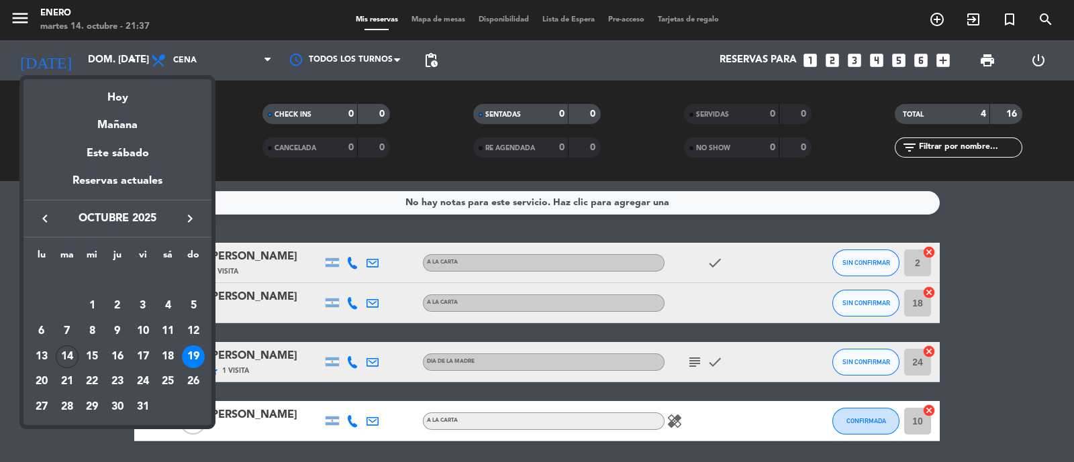
click at [187, 217] on icon "keyboard_arrow_right" at bounding box center [190, 219] width 16 height 16
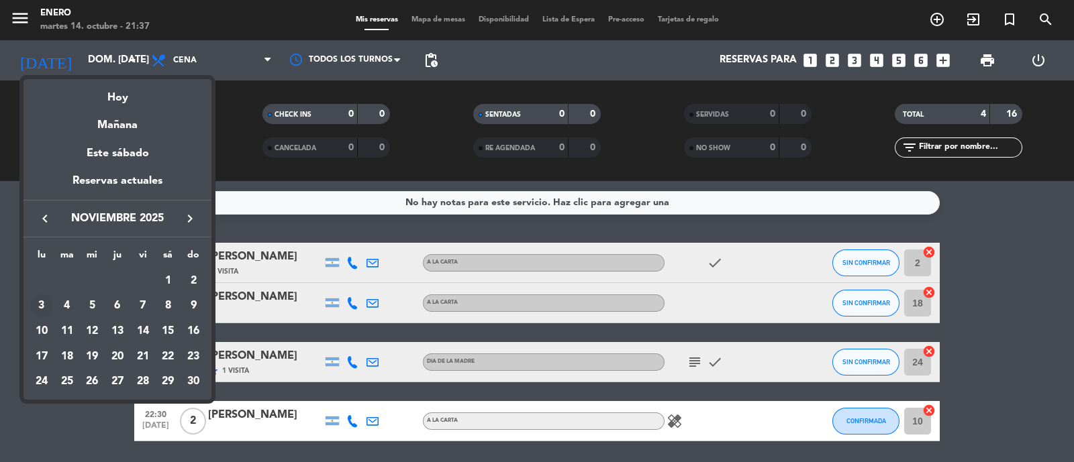
click at [36, 304] on div "3" at bounding box center [41, 306] width 23 height 23
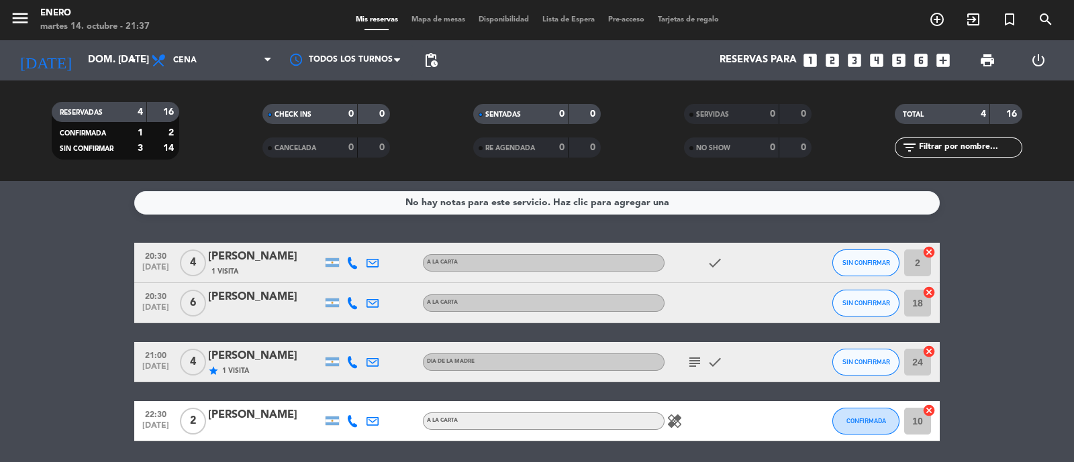
type input "lun. 3 nov."
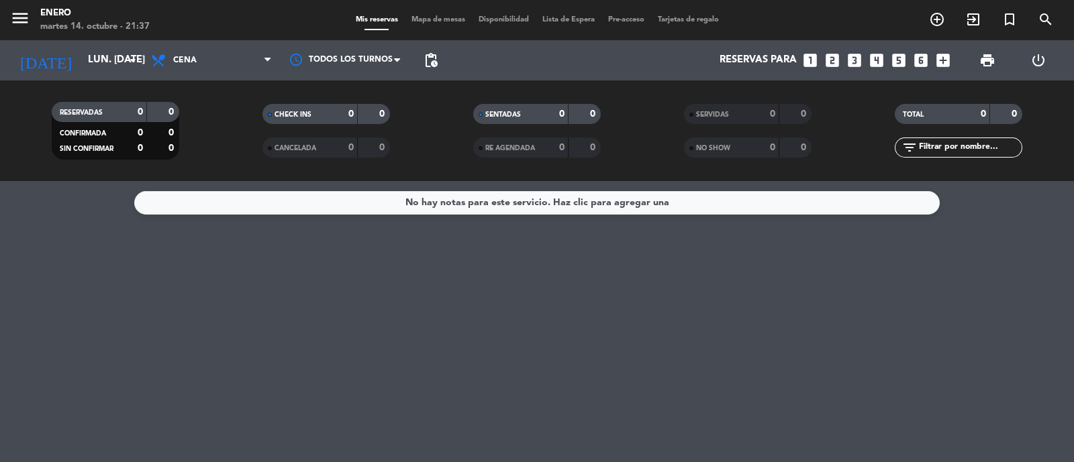
click at [876, 59] on icon "looks_4" at bounding box center [876, 60] width 17 height 17
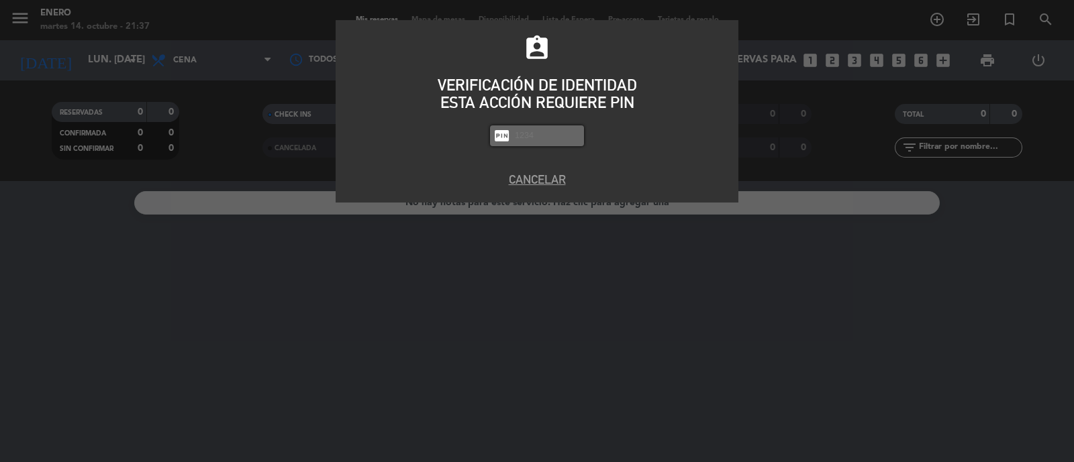
click at [536, 138] on input "text" at bounding box center [546, 135] width 67 height 15
type input "6082"
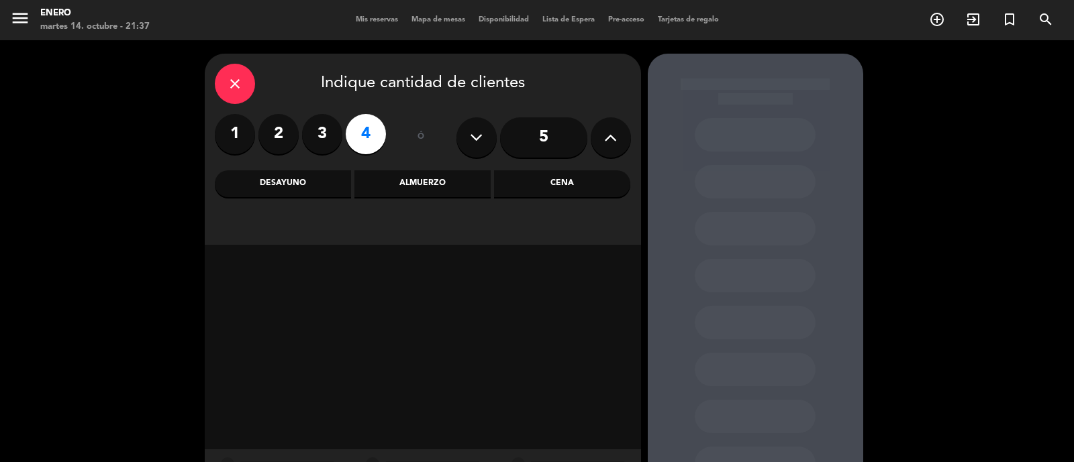
click at [324, 130] on label "3" at bounding box center [322, 134] width 40 height 40
click at [371, 136] on label "4" at bounding box center [366, 134] width 40 height 40
click at [452, 189] on div "Almuerzo" at bounding box center [422, 183] width 136 height 27
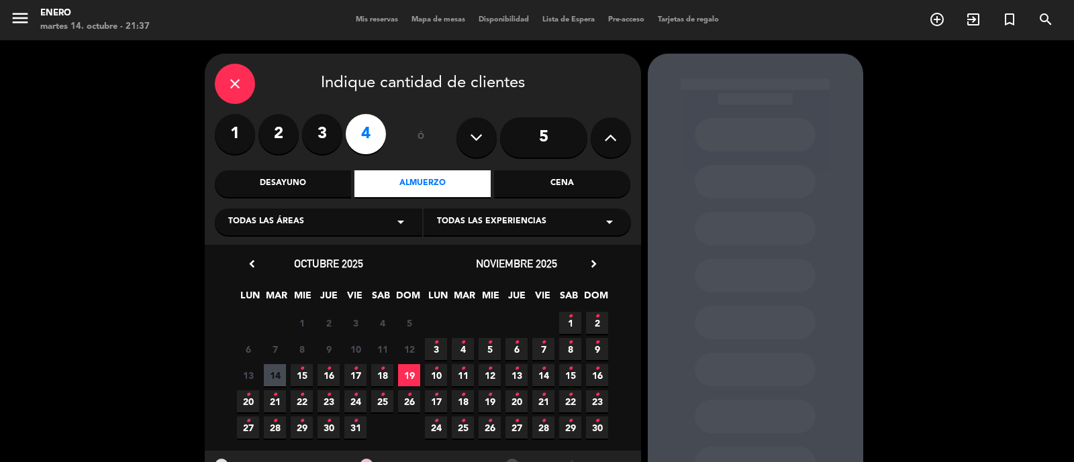
click at [436, 354] on span "3 •" at bounding box center [436, 349] width 22 height 22
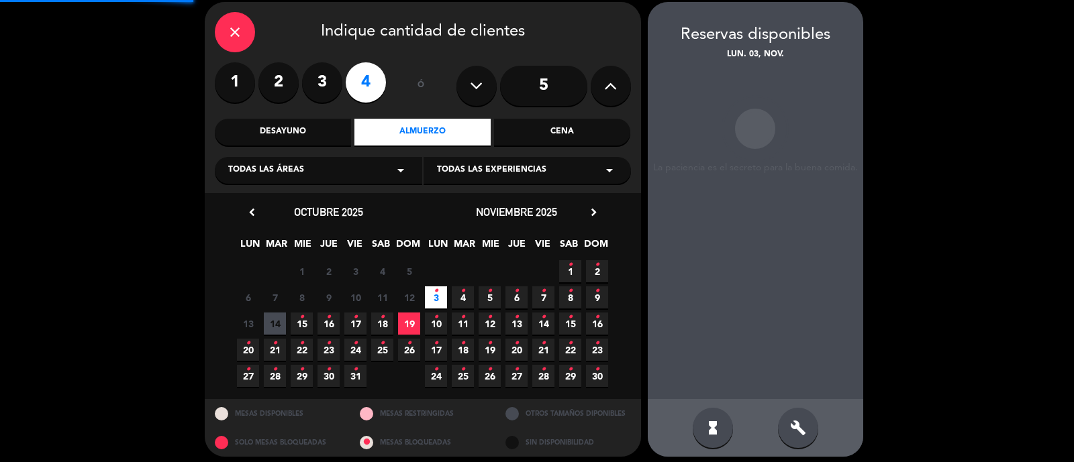
scroll to position [54, 0]
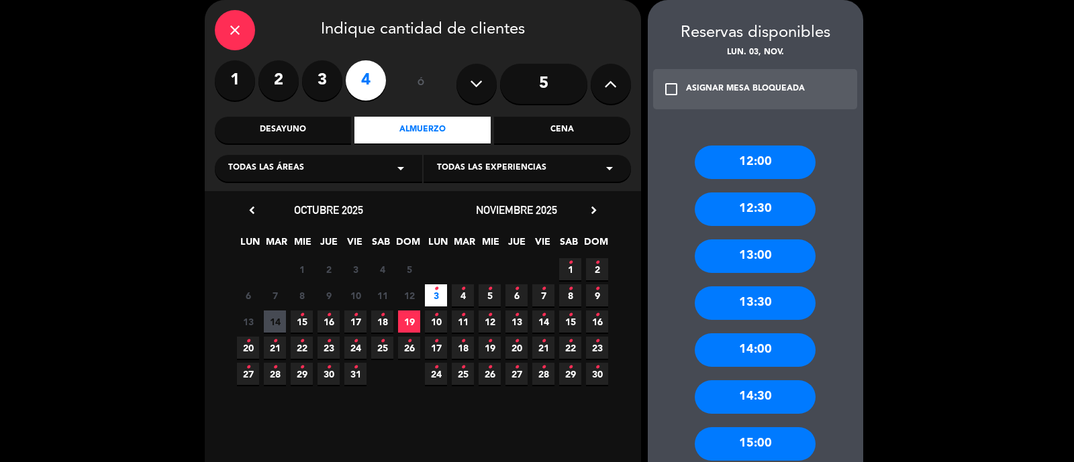
click at [772, 442] on div "15:00" at bounding box center [755, 445] width 121 height 34
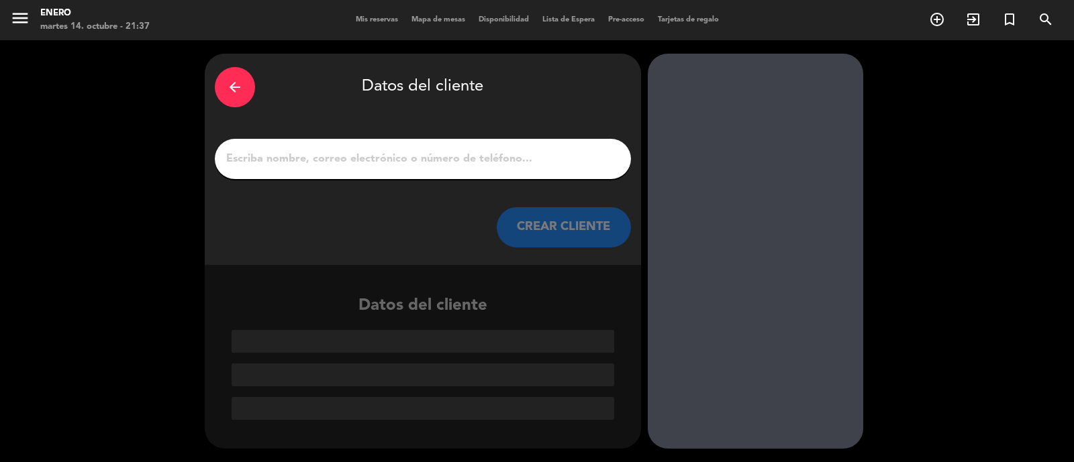
click at [477, 166] on input "1" at bounding box center [423, 159] width 396 height 19
paste input "Luis Miguel Colina"
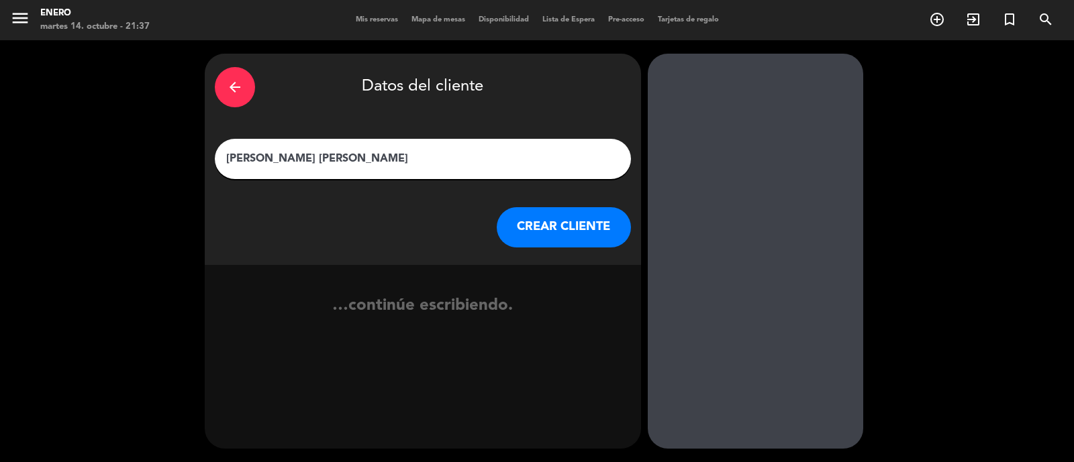
type input "Luis Miguel Colina"
click at [534, 223] on button "CREAR CLIENTE" at bounding box center [564, 227] width 134 height 40
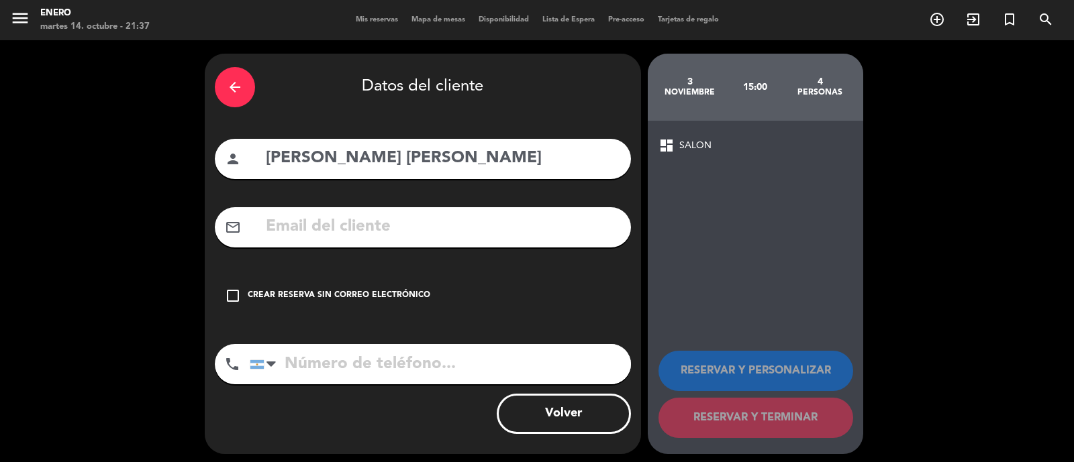
click at [350, 307] on div "check_box_outline_blank Crear reserva sin correo electrónico" at bounding box center [423, 296] width 416 height 40
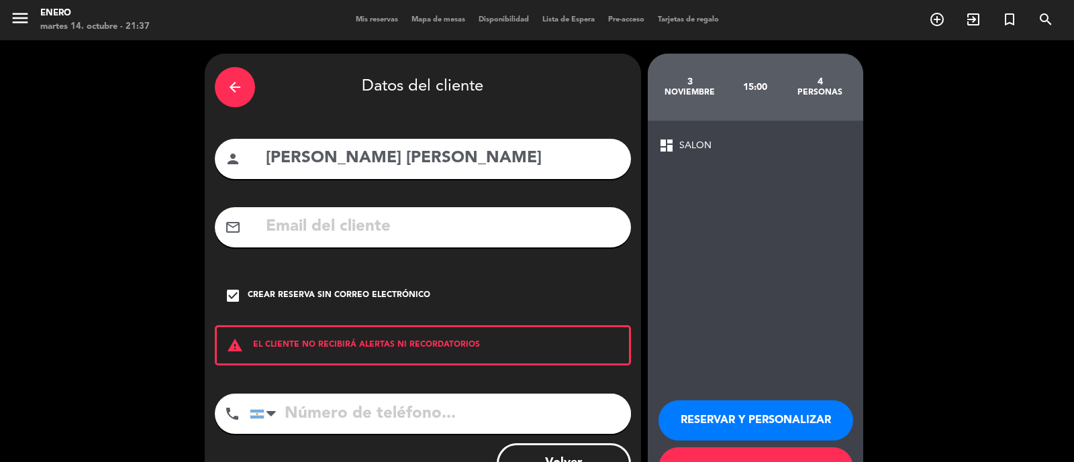
drag, startPoint x: 540, startPoint y: 419, endPoint x: 519, endPoint y: 365, distance: 57.8
click at [540, 415] on input "tel" at bounding box center [440, 414] width 381 height 40
click at [315, 415] on input "tel" at bounding box center [440, 414] width 381 height 40
paste input "9 11 5512-6874"
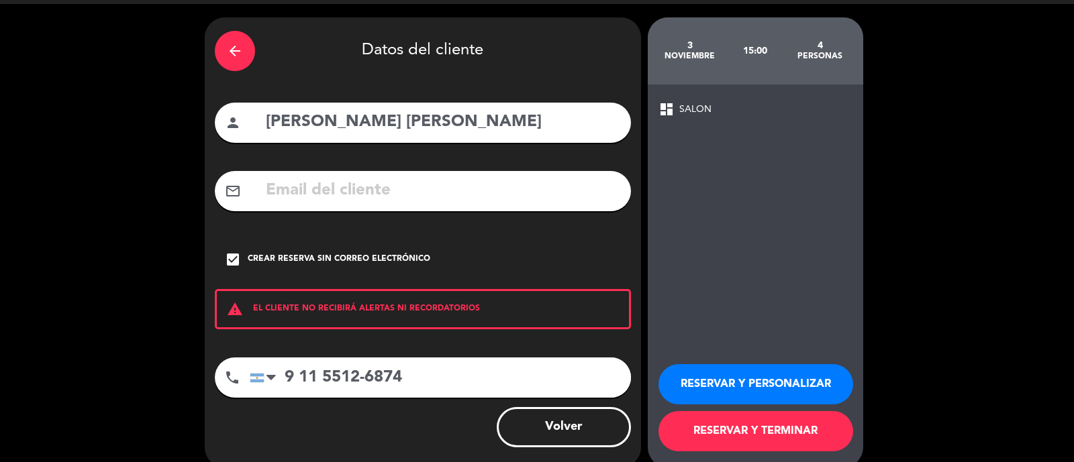
scroll to position [54, 0]
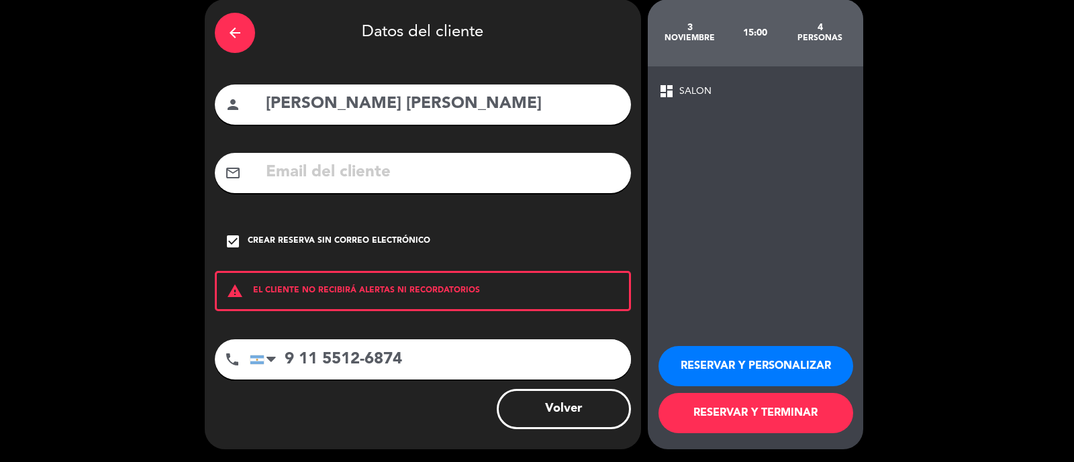
type input "9 11 5512-6874"
click at [748, 346] on button "RESERVAR Y PERSONALIZAR" at bounding box center [755, 366] width 195 height 40
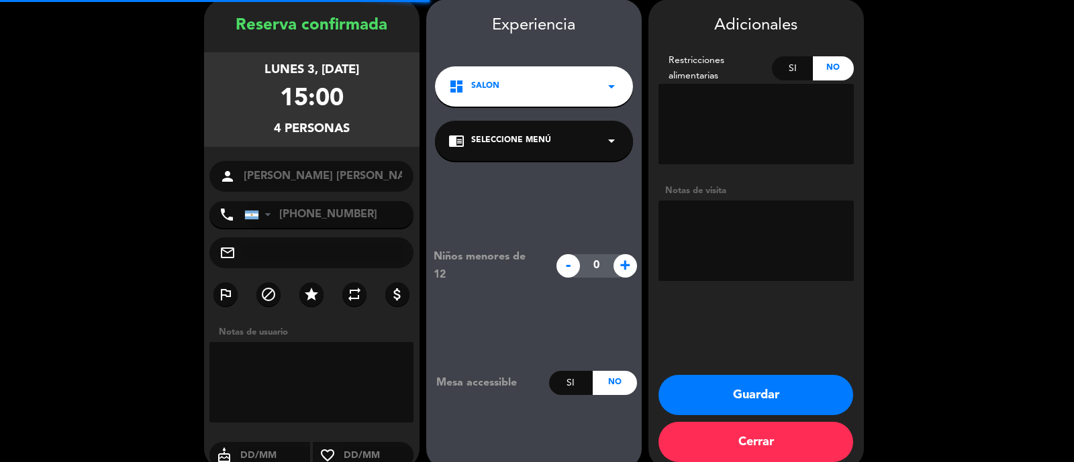
scroll to position [54, 0]
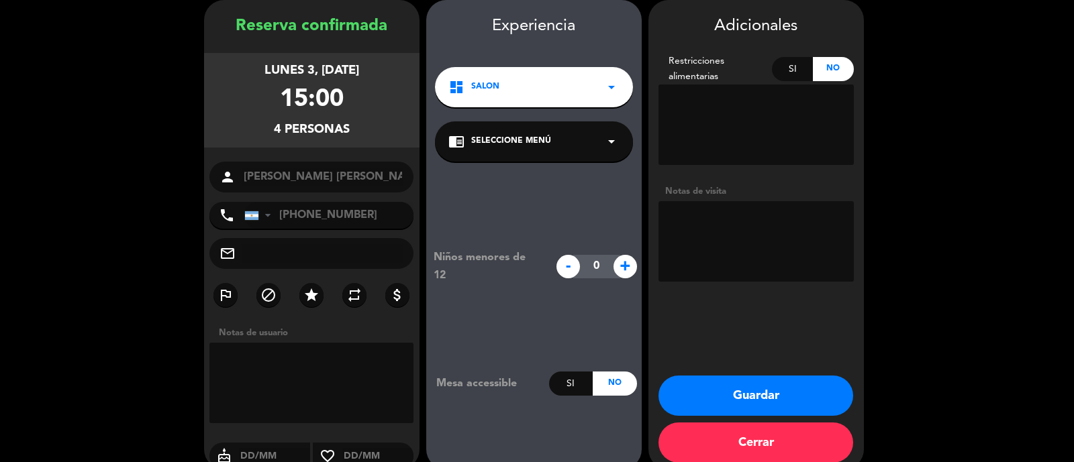
click at [761, 399] on button "Guardar" at bounding box center [755, 396] width 195 height 40
